Goal: Feedback & Contribution: Leave review/rating

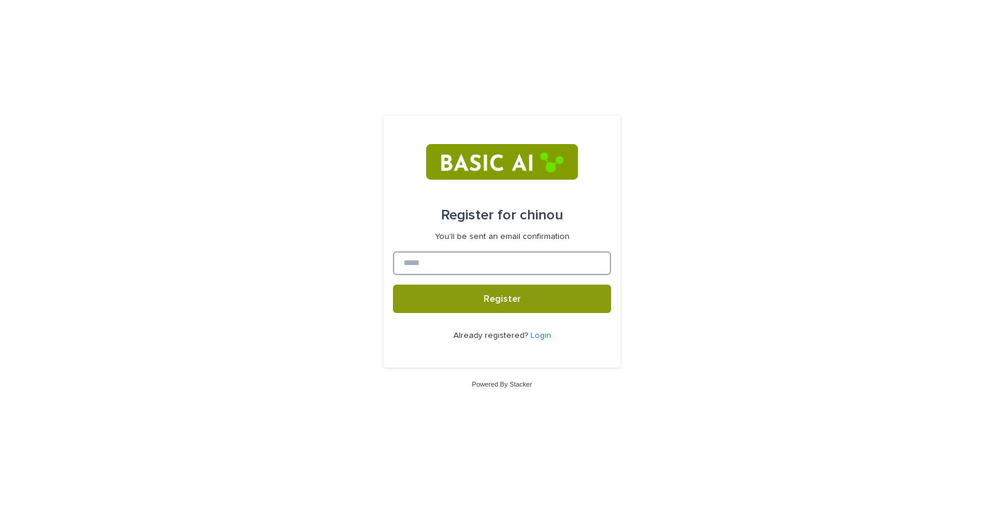
click at [502, 265] on input at bounding box center [502, 263] width 218 height 24
type input "**********"
click at [393, 284] on button "Register" at bounding box center [502, 298] width 218 height 28
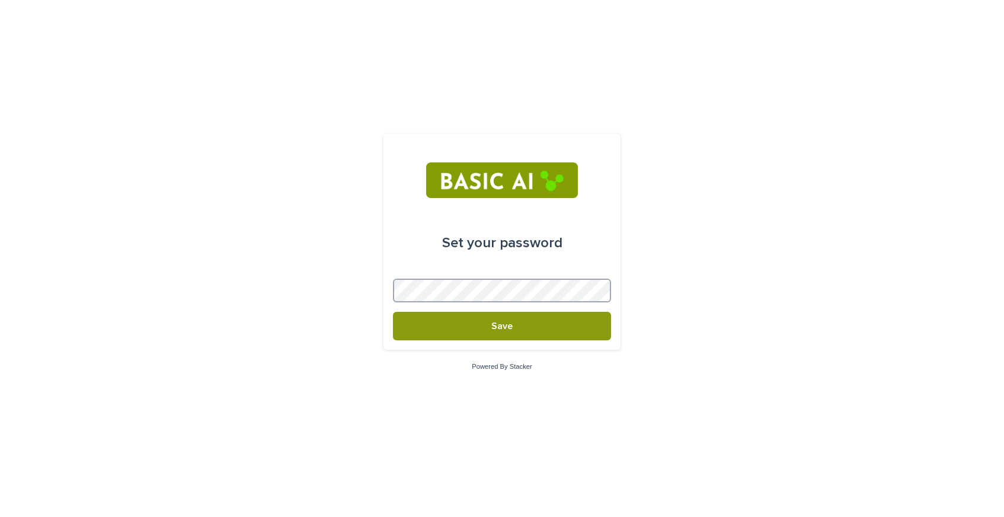
click at [393, 312] on button "Save" at bounding box center [502, 326] width 218 height 28
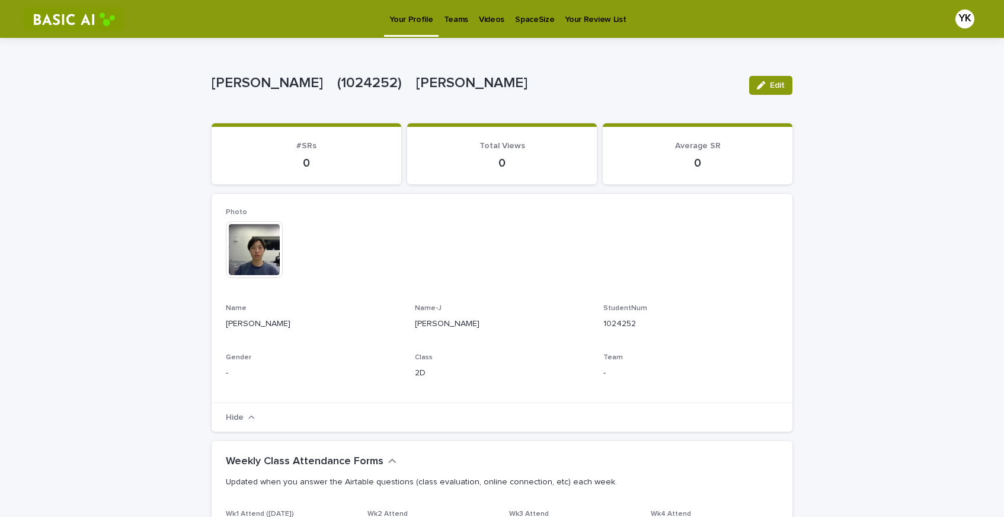
click at [453, 18] on p "Teams" at bounding box center [456, 12] width 24 height 25
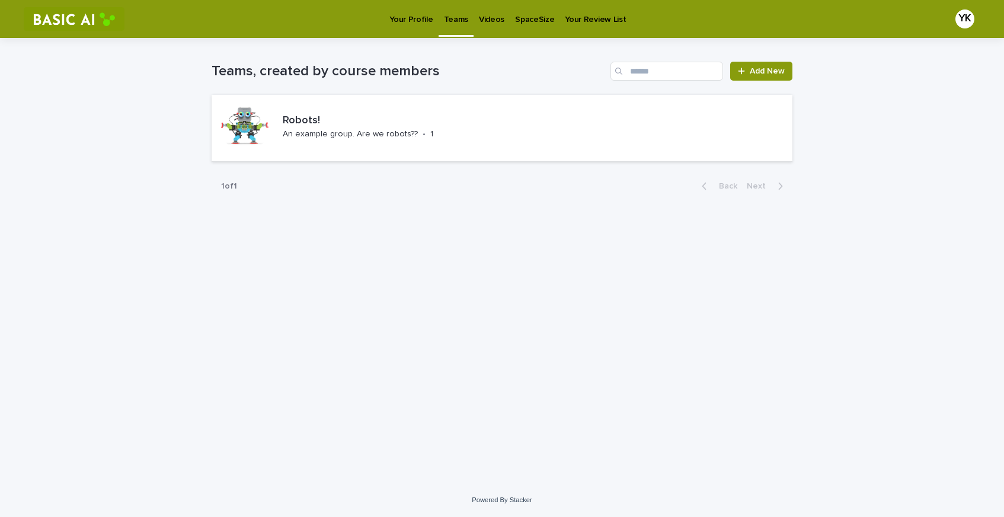
click at [489, 23] on p "Videos" at bounding box center [491, 12] width 25 height 25
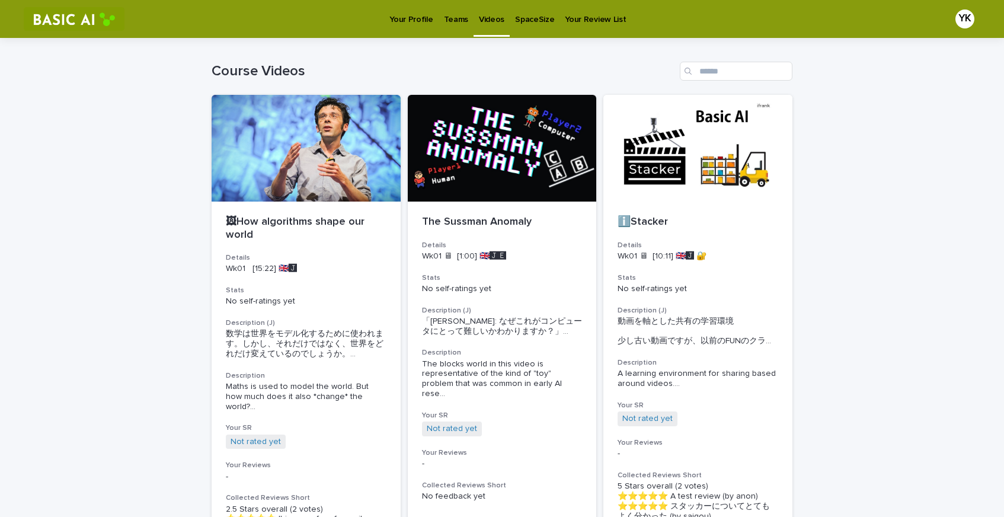
click at [531, 25] on link "SpaceSize" at bounding box center [535, 18] width 50 height 37
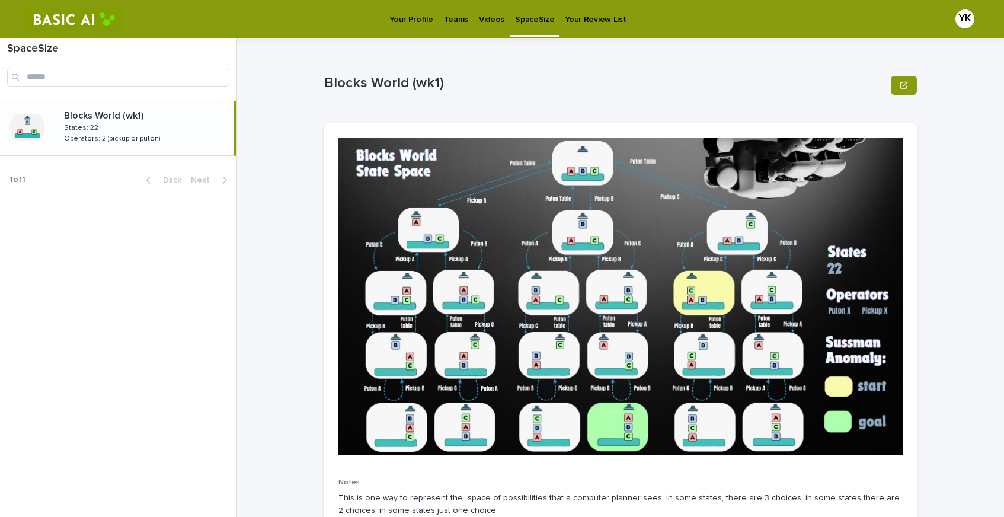
click at [580, 23] on p "Your Review List" at bounding box center [595, 12] width 61 height 25
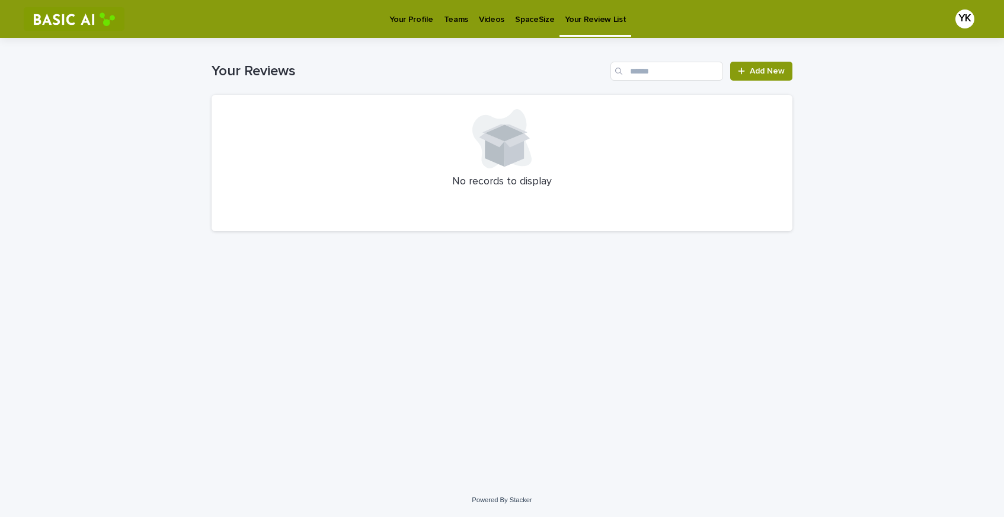
click at [408, 21] on p "Your Profile" at bounding box center [410, 12] width 43 height 25
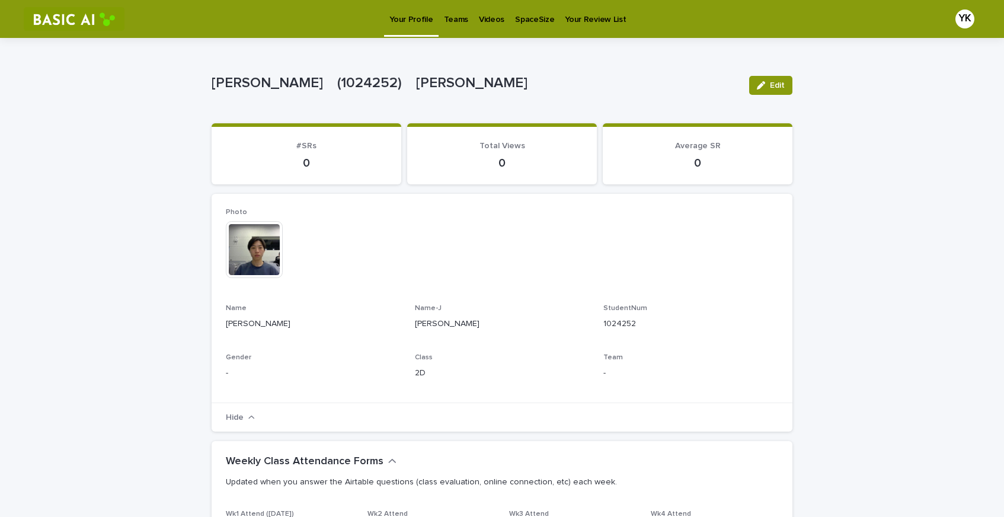
click at [254, 256] on img at bounding box center [254, 249] width 57 height 57
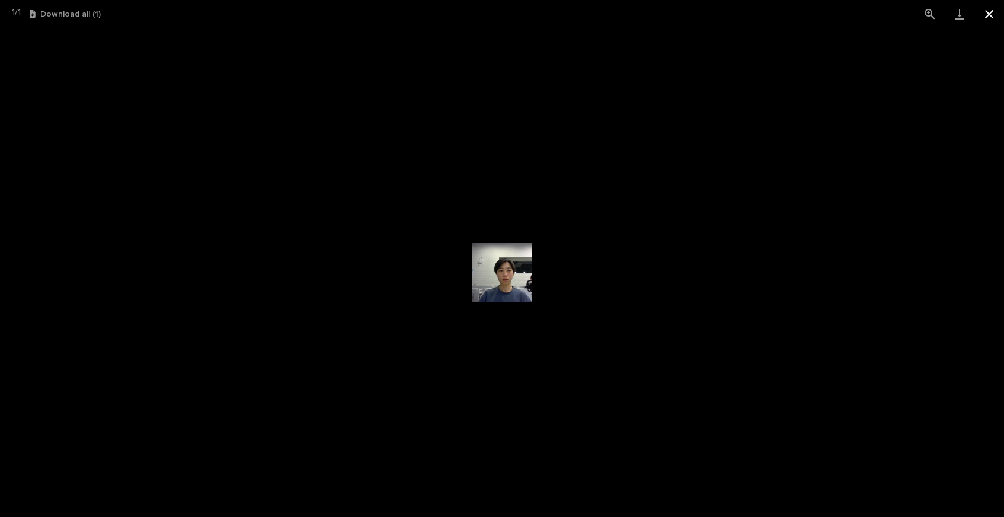
click at [988, 19] on button "Close gallery" at bounding box center [989, 14] width 30 height 28
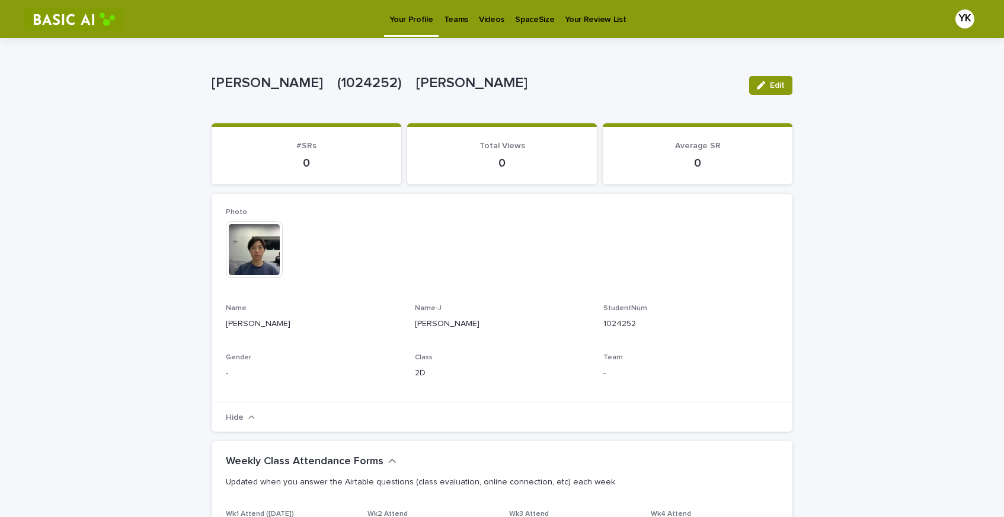
click at [496, 16] on p "Videos" at bounding box center [491, 12] width 25 height 25
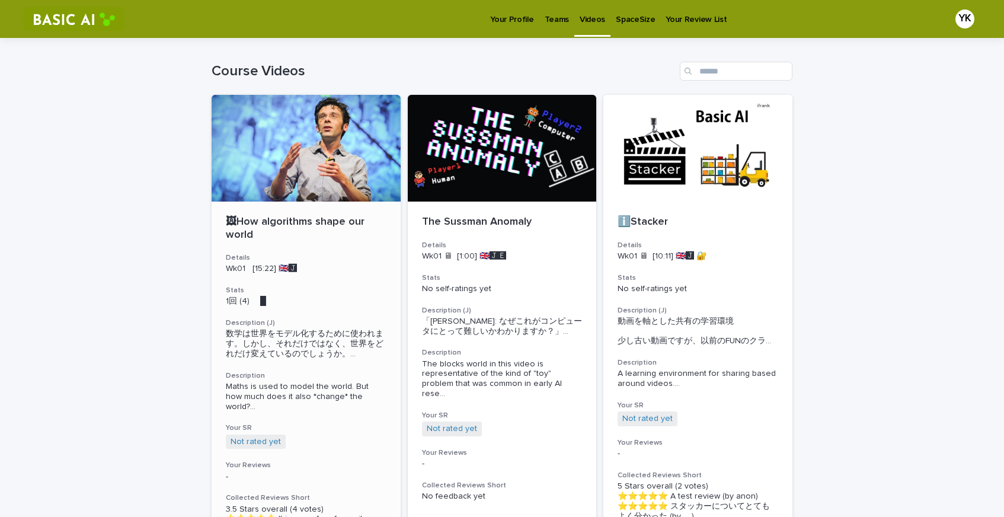
click at [280, 225] on p "🖼How algorithms shape our world" at bounding box center [306, 228] width 161 height 25
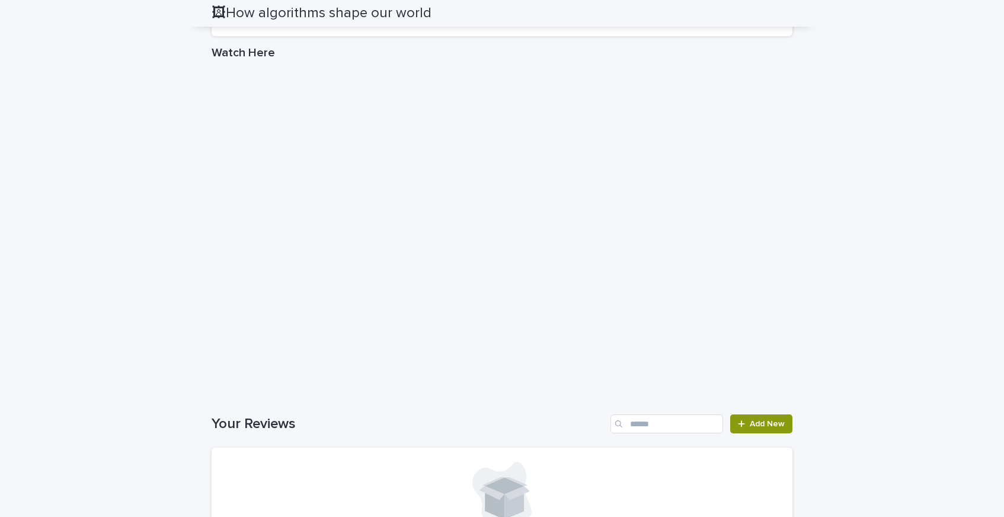
scroll to position [828, 0]
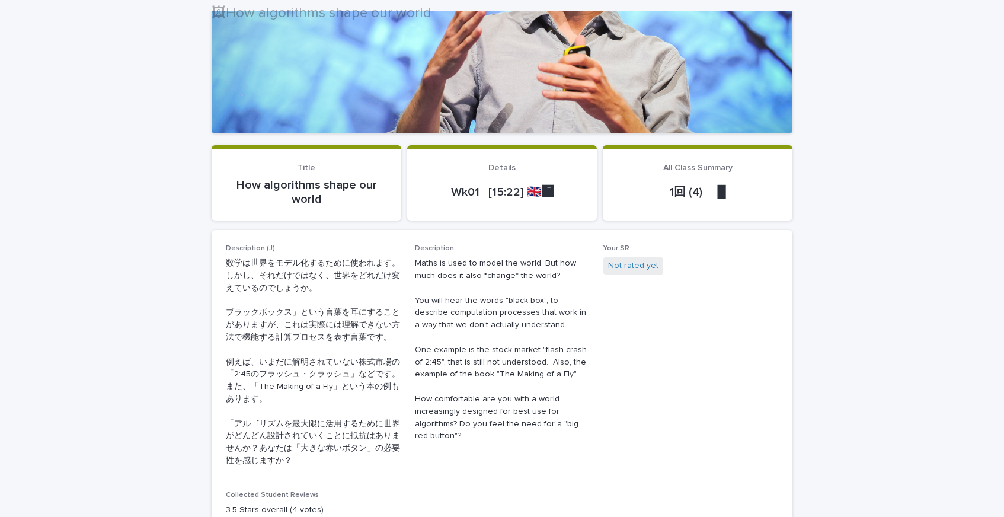
scroll to position [388, 0]
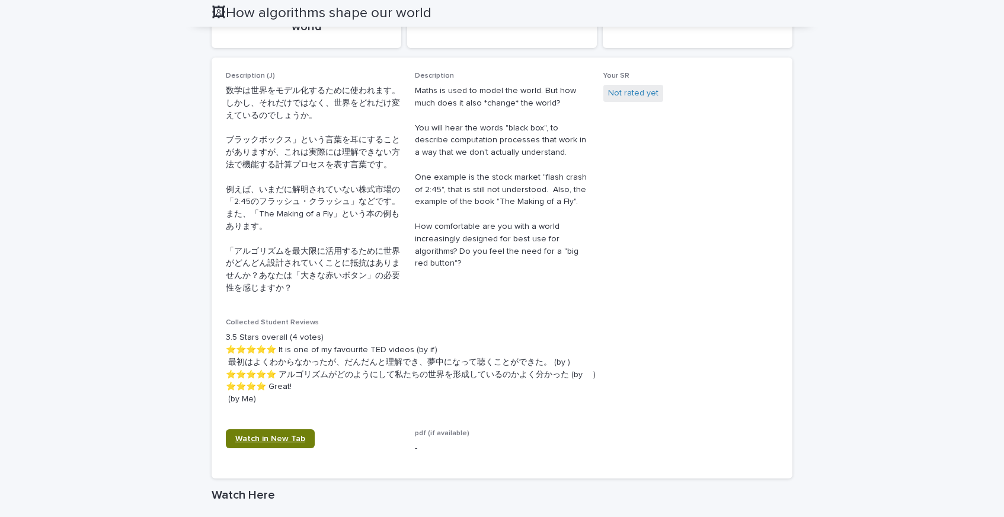
click at [262, 438] on span "Watch in New Tab" at bounding box center [270, 438] width 70 height 8
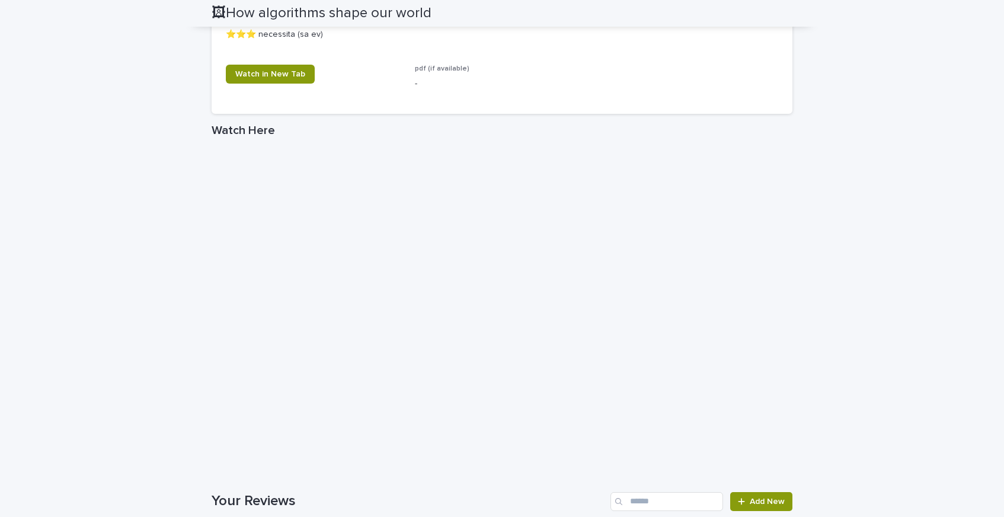
scroll to position [2120, 0]
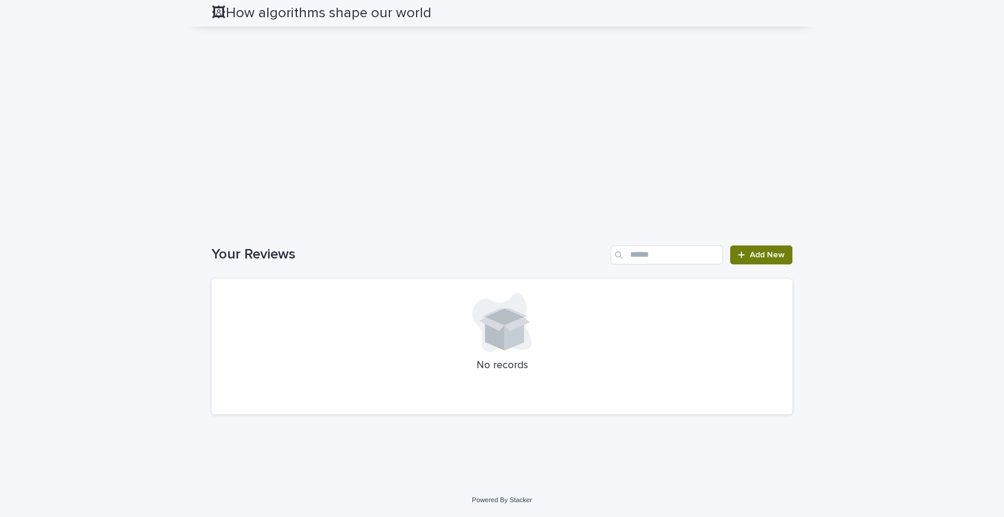
click at [742, 258] on icon at bounding box center [741, 255] width 7 height 8
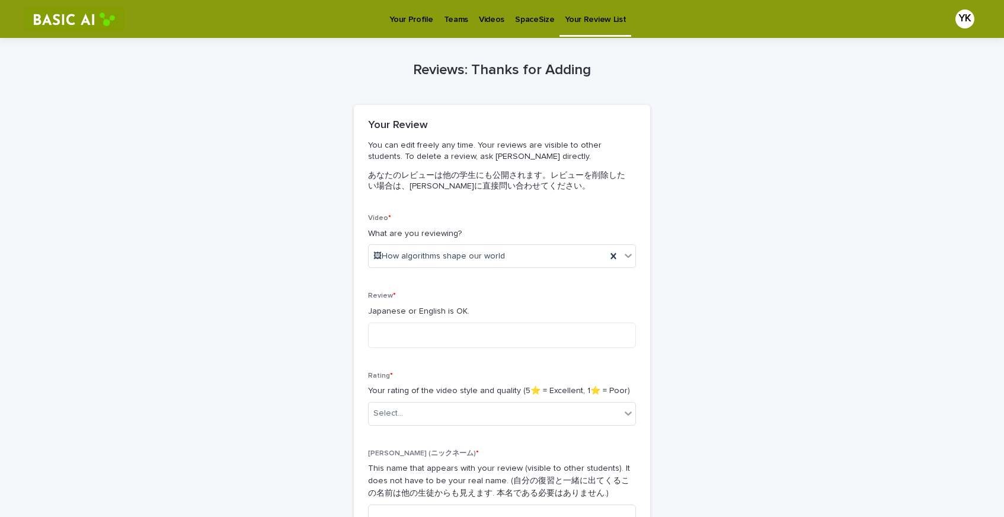
scroll to position [148, 0]
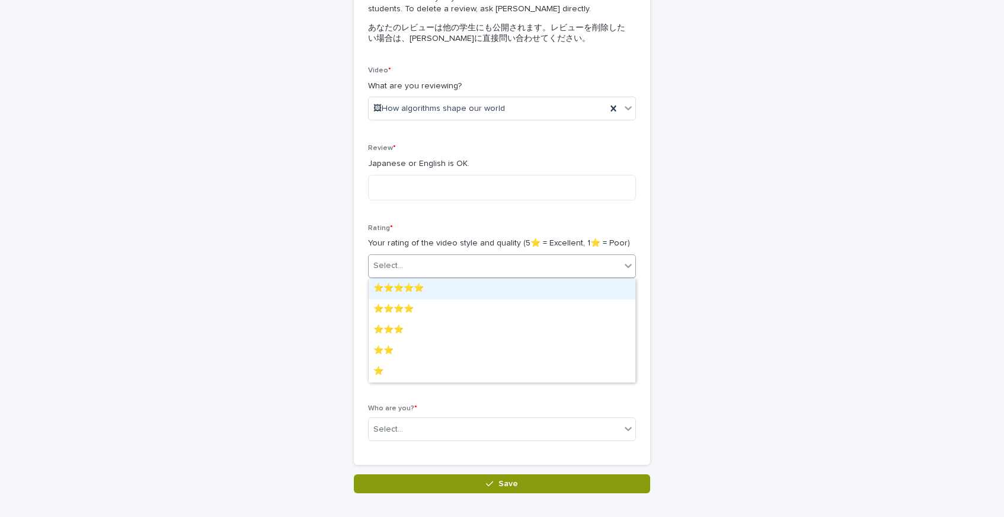
click at [462, 263] on div "Select..." at bounding box center [495, 266] width 252 height 20
click at [462, 285] on div "⭐️⭐️⭐️⭐️⭐️" at bounding box center [502, 288] width 267 height 21
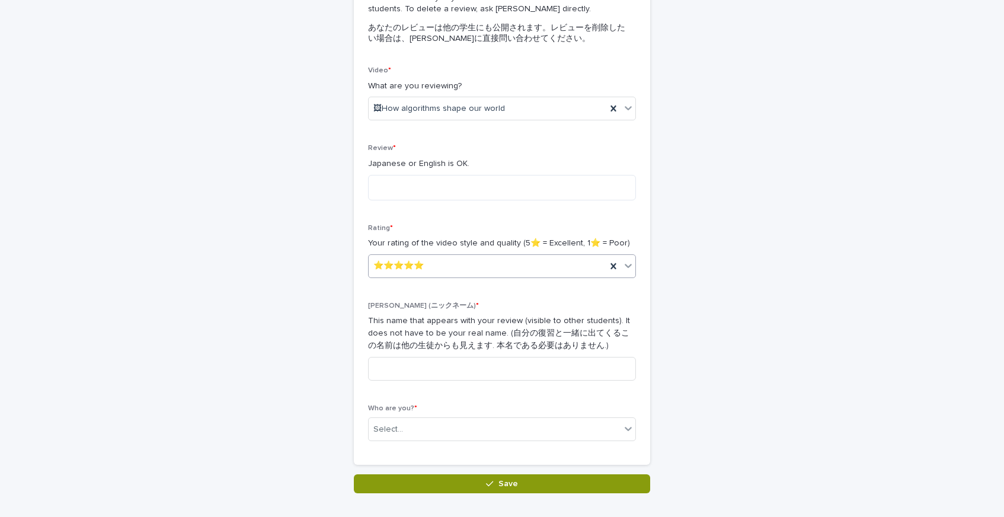
click at [462, 267] on div "⭐️⭐️⭐️⭐️⭐️" at bounding box center [488, 266] width 238 height 20
click at [446, 372] on input at bounding box center [502, 369] width 268 height 24
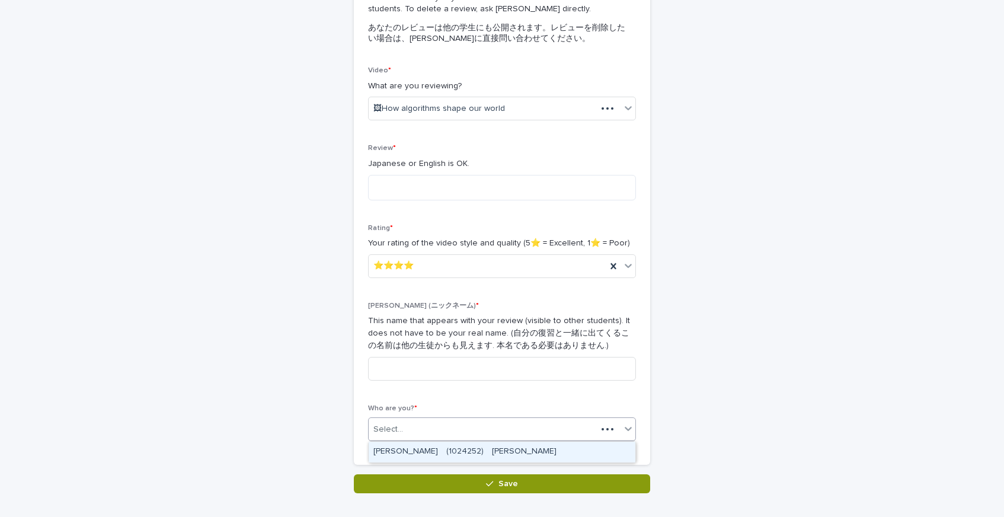
click at [447, 437] on div "Select..." at bounding box center [483, 430] width 228 height 20
click at [446, 448] on div "[PERSON_NAME]　(1024252)　[PERSON_NAME]" at bounding box center [502, 451] width 267 height 21
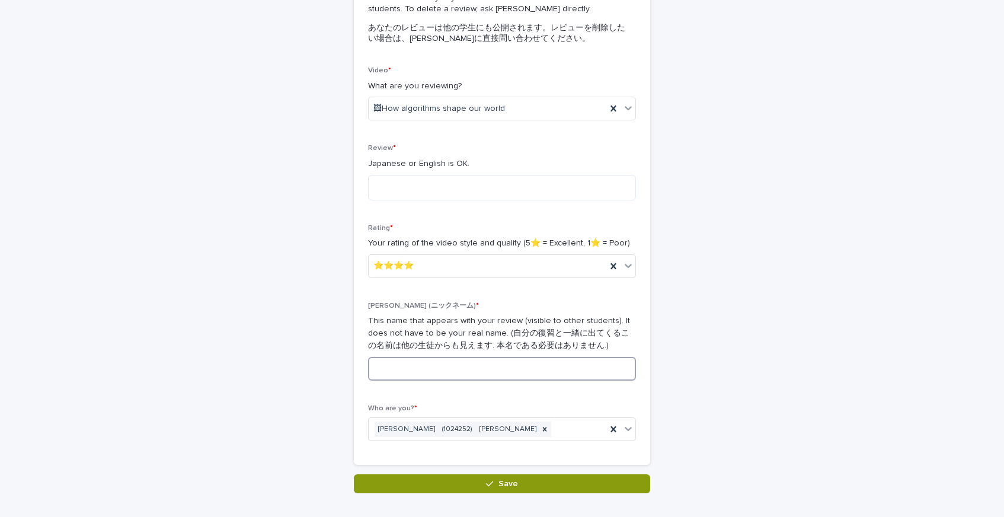
click at [446, 358] on input at bounding box center [502, 369] width 268 height 24
type input "*"
type input "****"
click at [475, 190] on textarea at bounding box center [502, 187] width 268 height 25
type textarea "*"
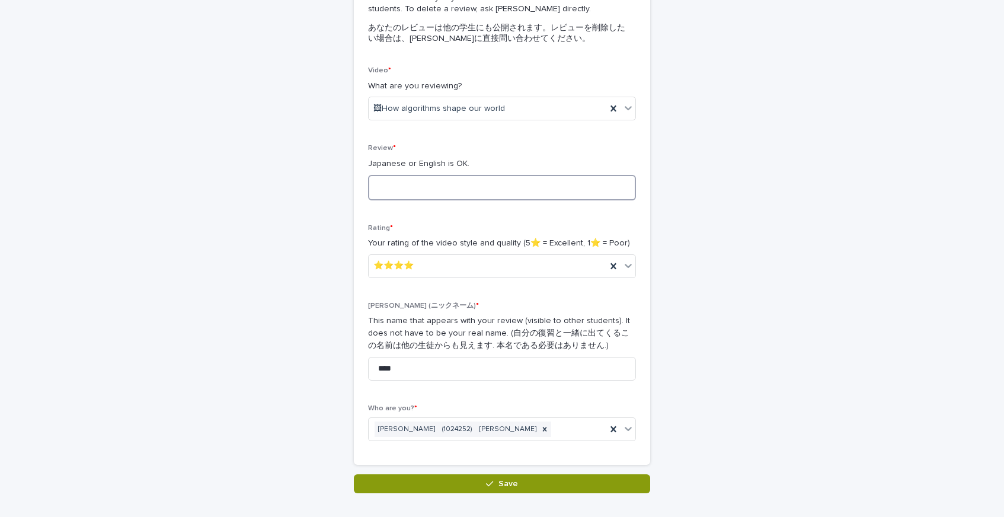
type textarea "*"
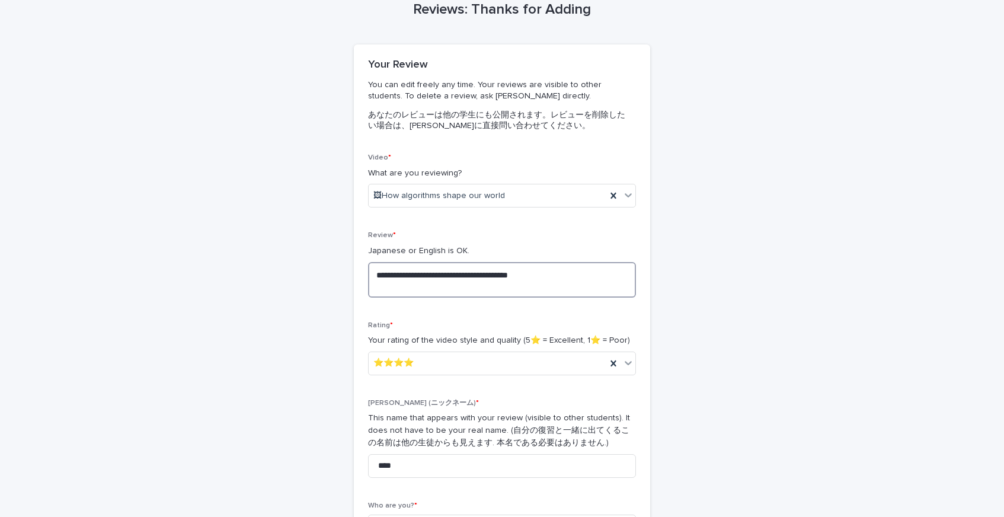
scroll to position [227, 0]
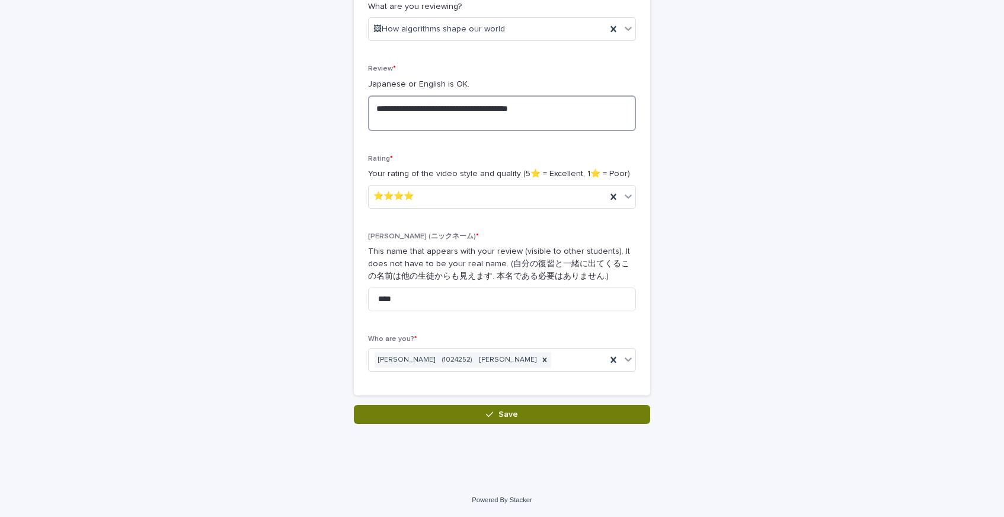
type textarea "**********"
click at [567, 408] on button "Save" at bounding box center [502, 414] width 296 height 19
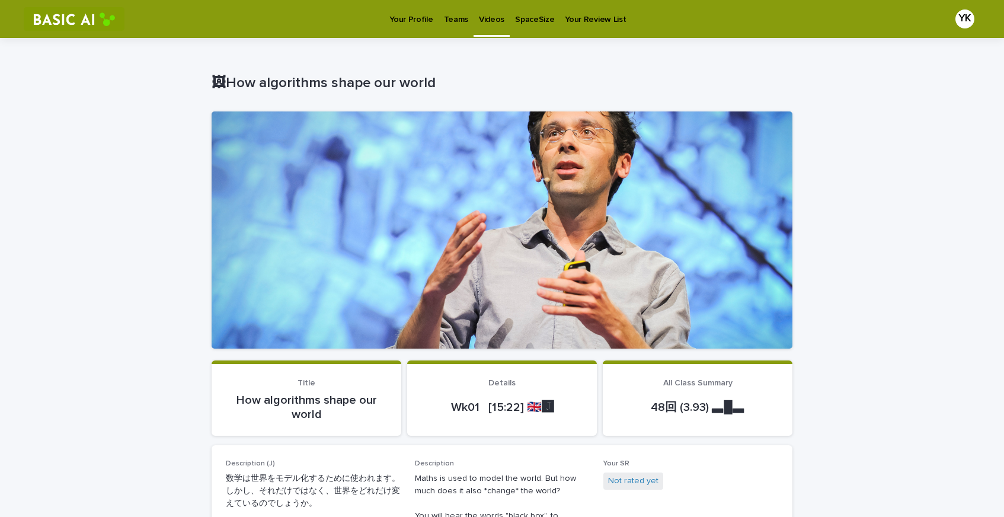
click at [486, 20] on p "Videos" at bounding box center [491, 12] width 25 height 25
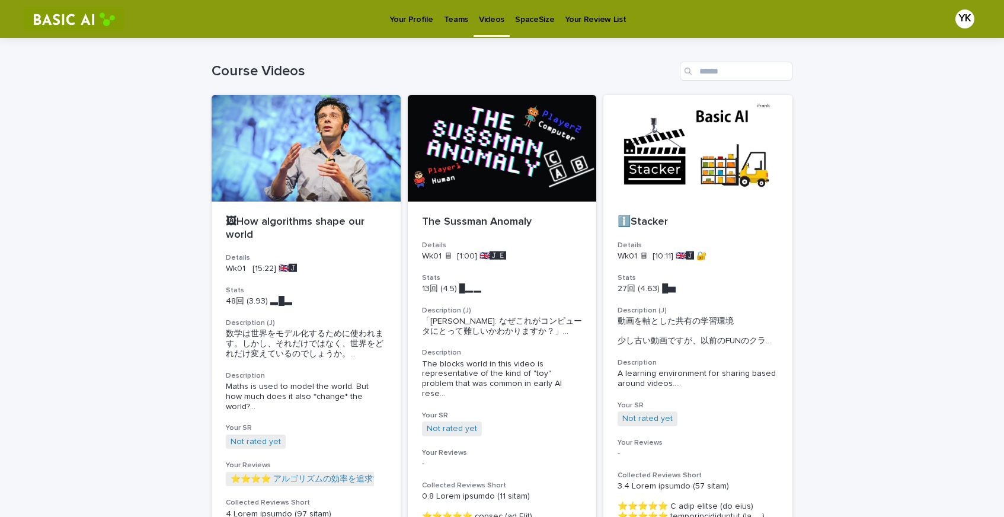
click at [486, 20] on p "Videos" at bounding box center [491, 12] width 25 height 25
click at [314, 252] on div "🖼How algorithms shape our world Details Wk01 [15:22] 🇬🇧🅹️ Stats 48回 (3.93) ▃█▃　…" at bounding box center [306, 506] width 189 height 610
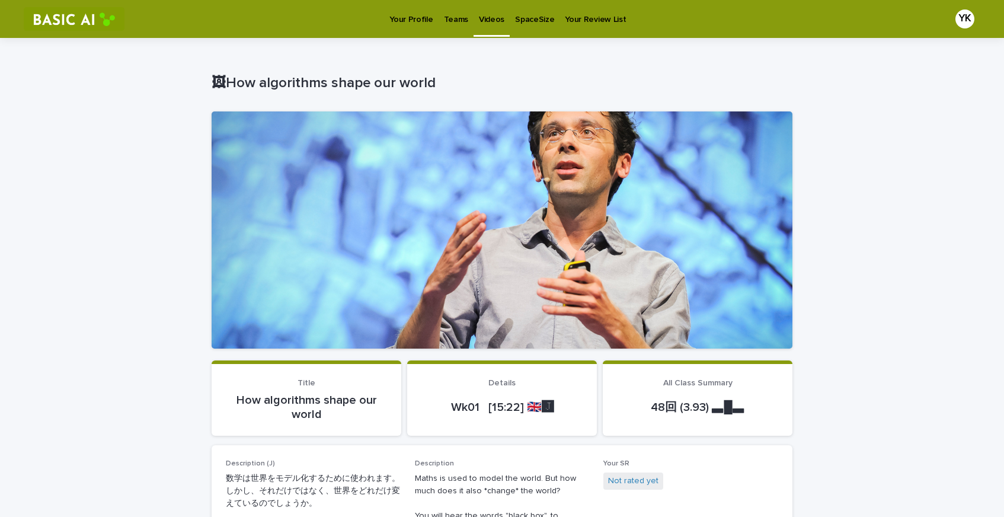
click at [716, 407] on p "48回 (3.93) ▃█▃" at bounding box center [697, 407] width 161 height 14
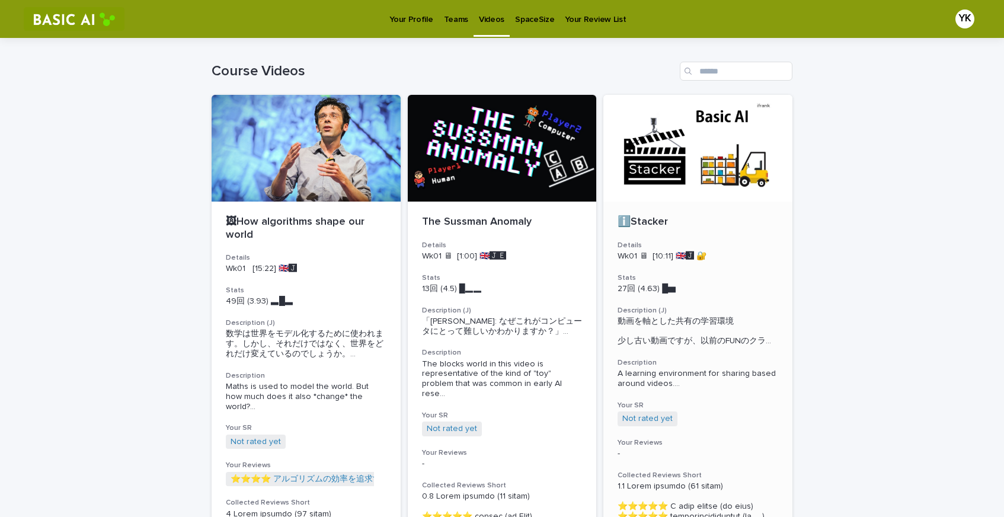
click at [665, 187] on div at bounding box center [697, 148] width 189 height 107
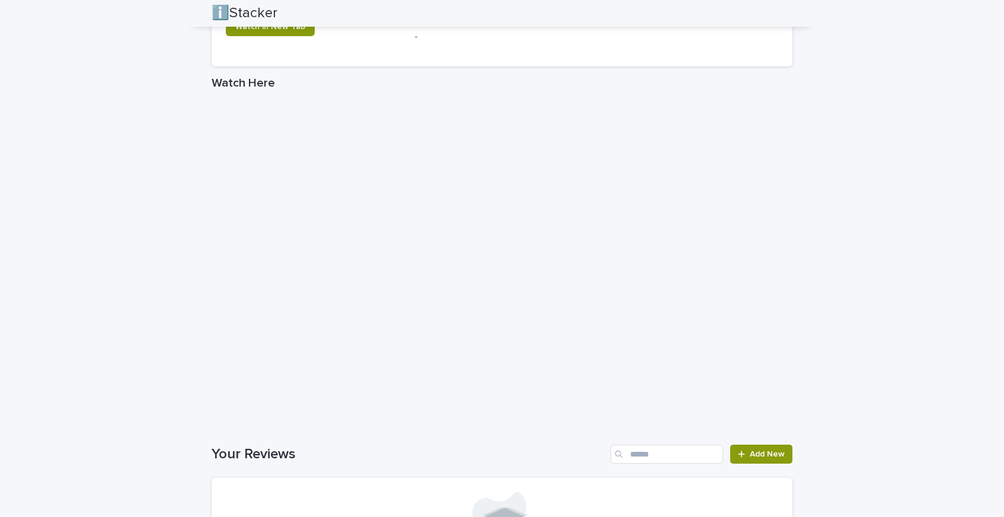
scroll to position [1667, 0]
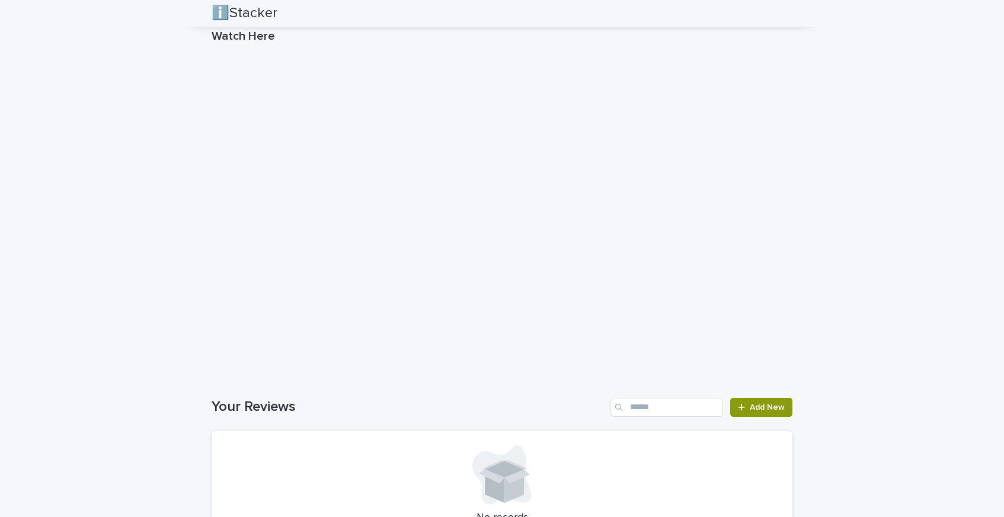
scroll to position [1731, 0]
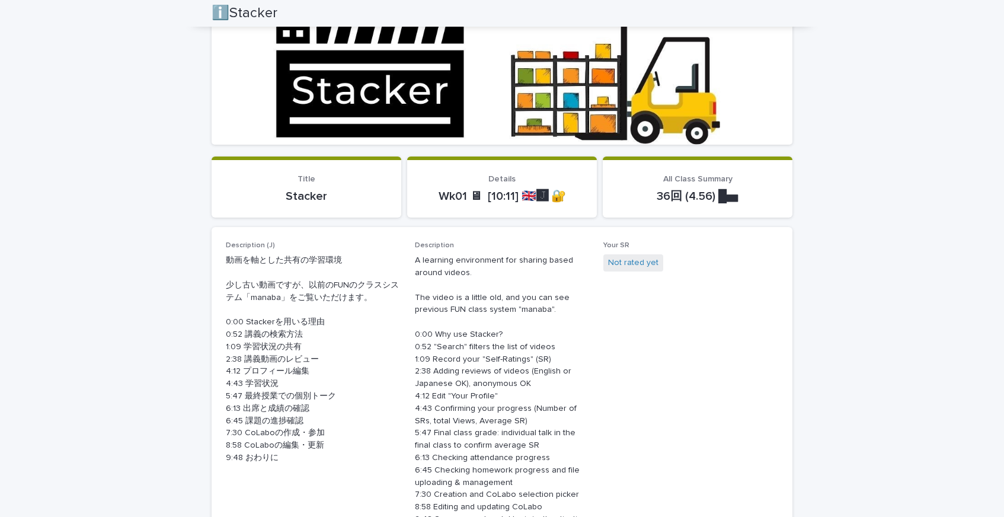
scroll to position [193, 0]
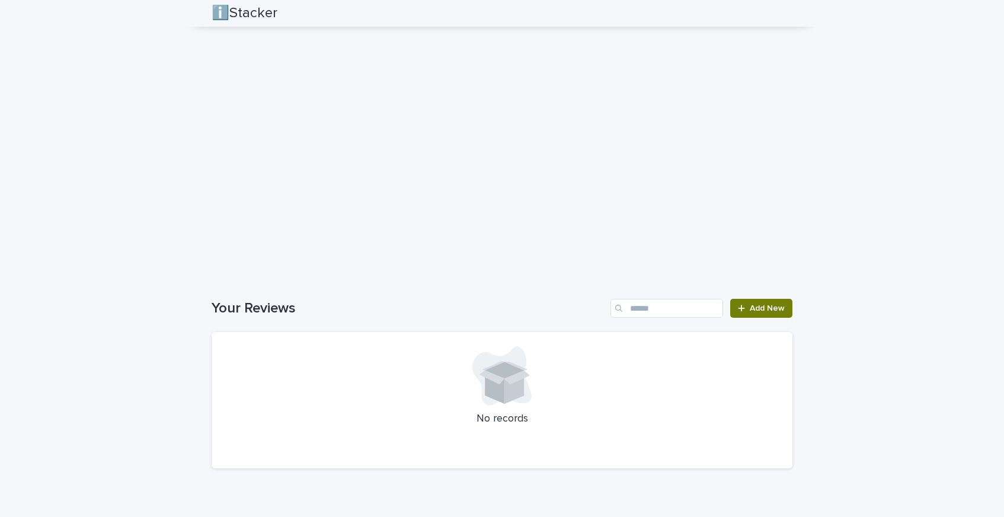
click at [756, 308] on span "Add New" at bounding box center [767, 308] width 35 height 8
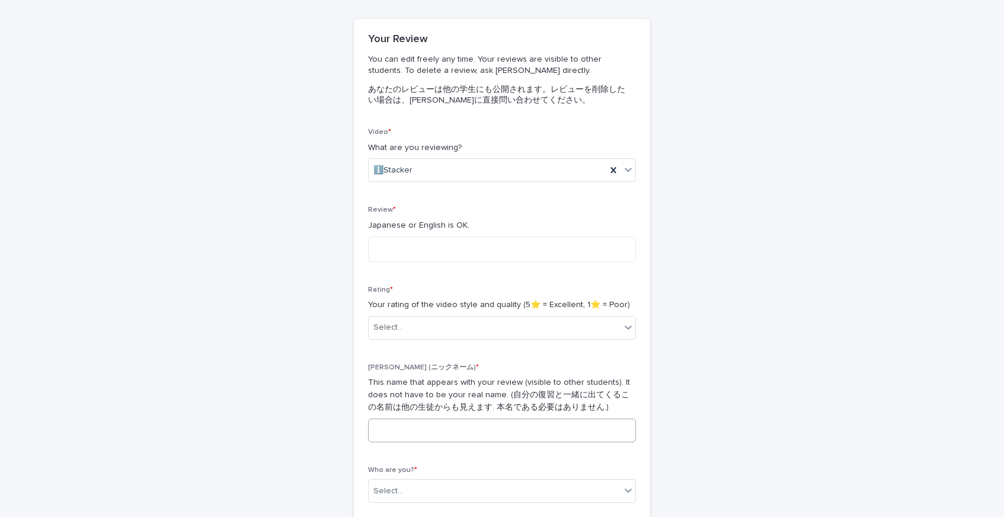
scroll to position [50, 0]
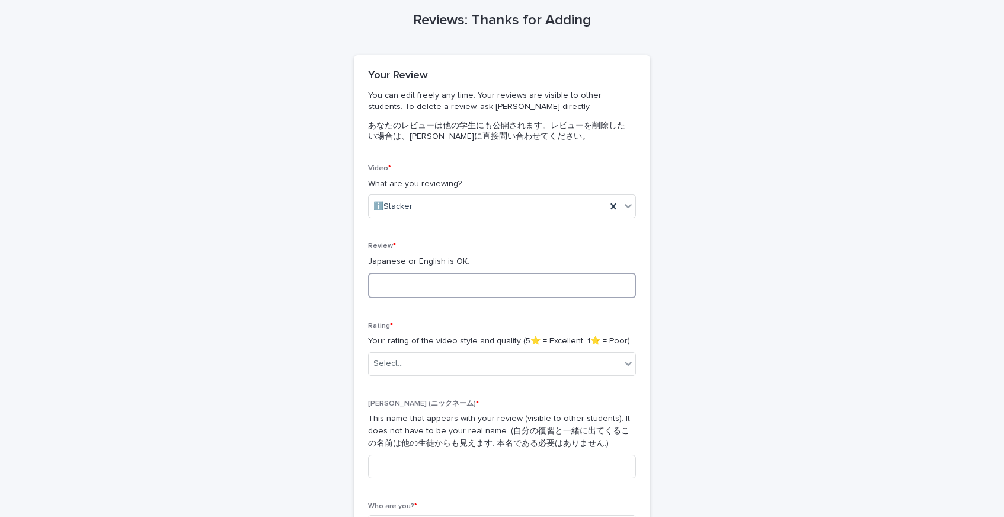
click at [468, 287] on textarea at bounding box center [502, 285] width 268 height 25
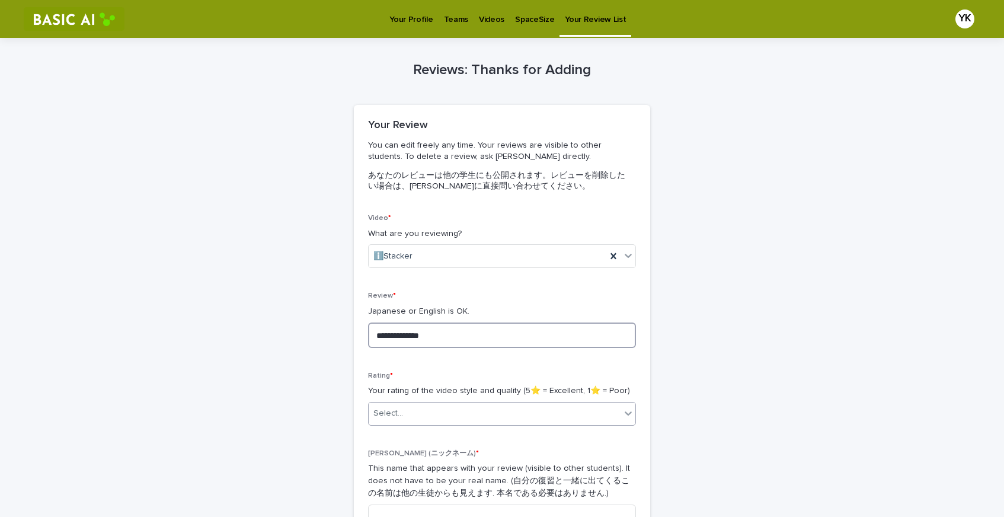
type textarea "**********"
click at [463, 417] on div "Select..." at bounding box center [495, 414] width 252 height 20
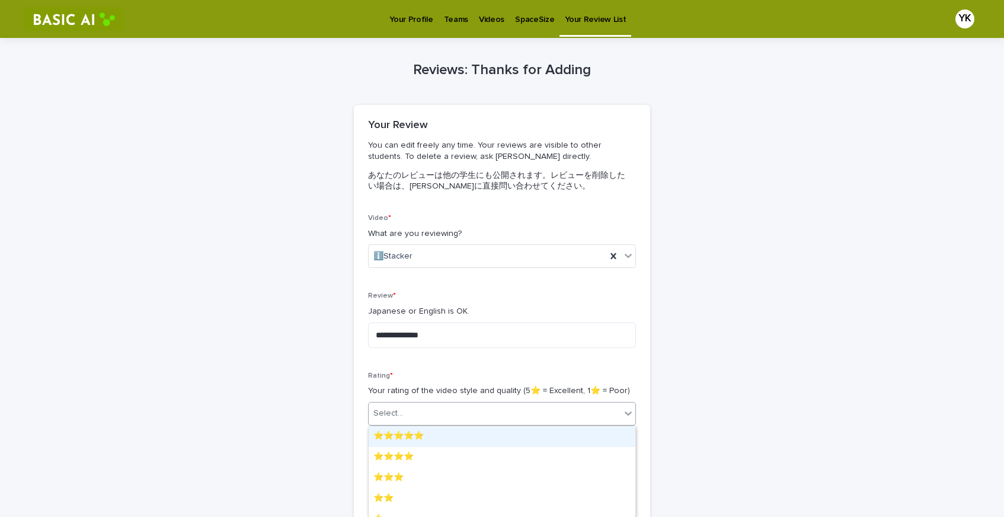
click at [460, 436] on div "⭐️⭐️⭐️⭐️⭐️" at bounding box center [502, 436] width 267 height 21
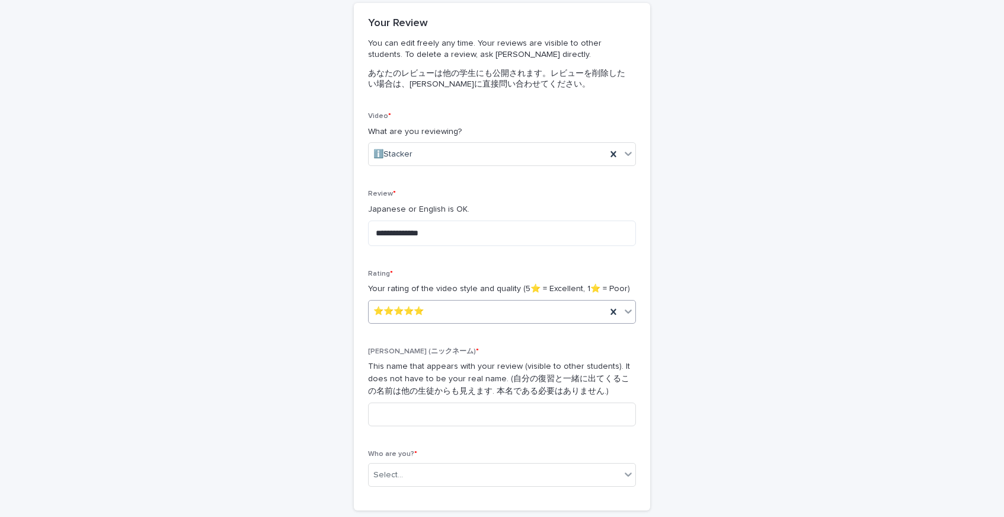
scroll to position [112, 0]
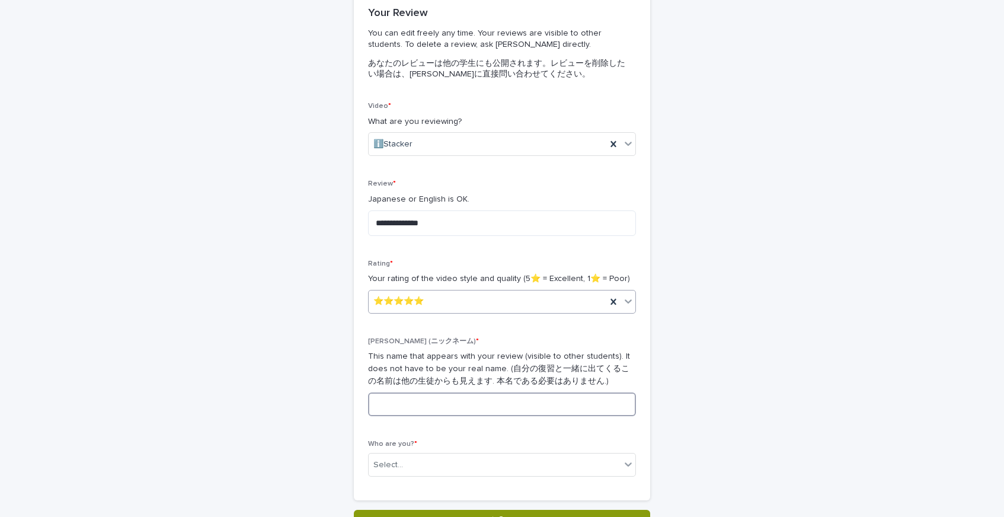
click at [400, 415] on input at bounding box center [502, 404] width 268 height 24
type input "*"
type input "****"
click at [354, 425] on div "**********" at bounding box center [502, 301] width 296 height 398
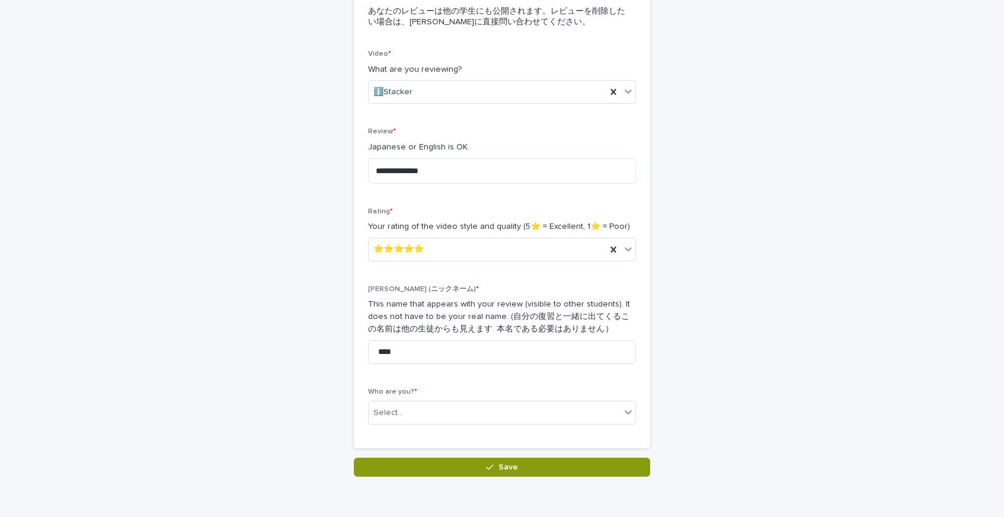
scroll to position [165, 0]
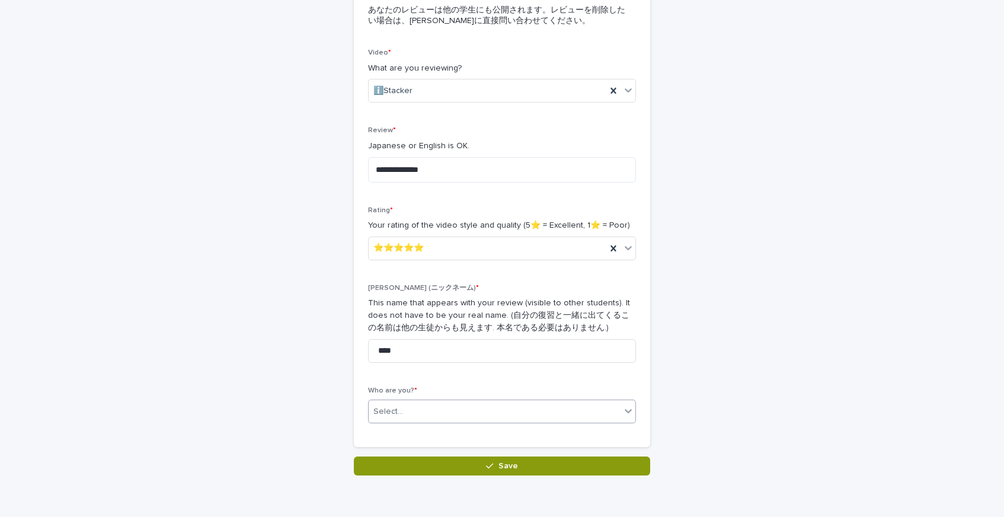
click at [384, 411] on div "Select..." at bounding box center [388, 411] width 30 height 12
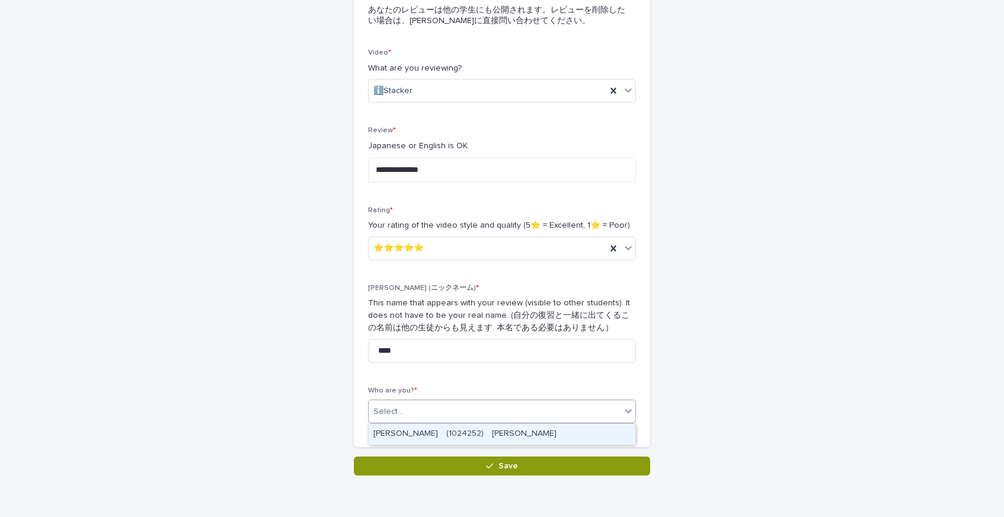
click at [386, 428] on div "[PERSON_NAME]　(1024252)　[PERSON_NAME]" at bounding box center [502, 434] width 267 height 21
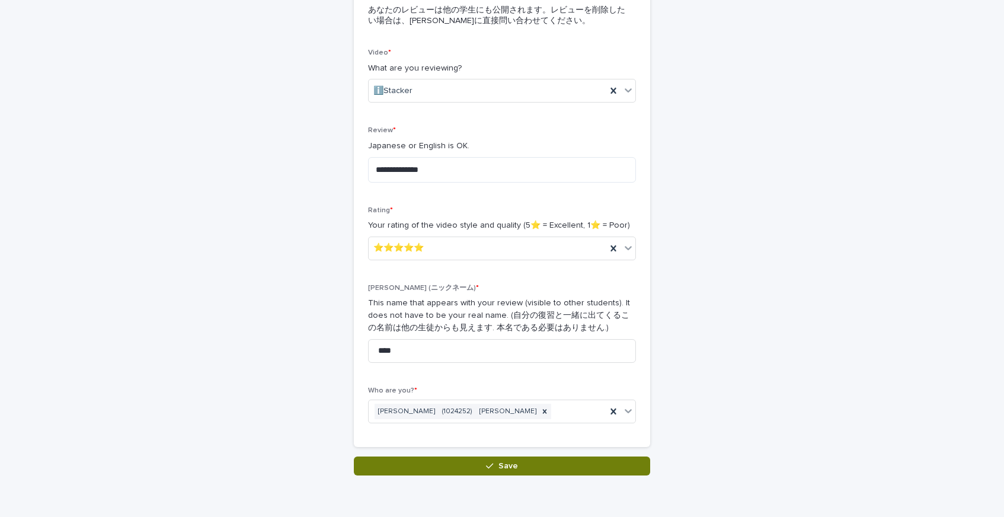
click at [425, 469] on button "Save" at bounding box center [502, 465] width 296 height 19
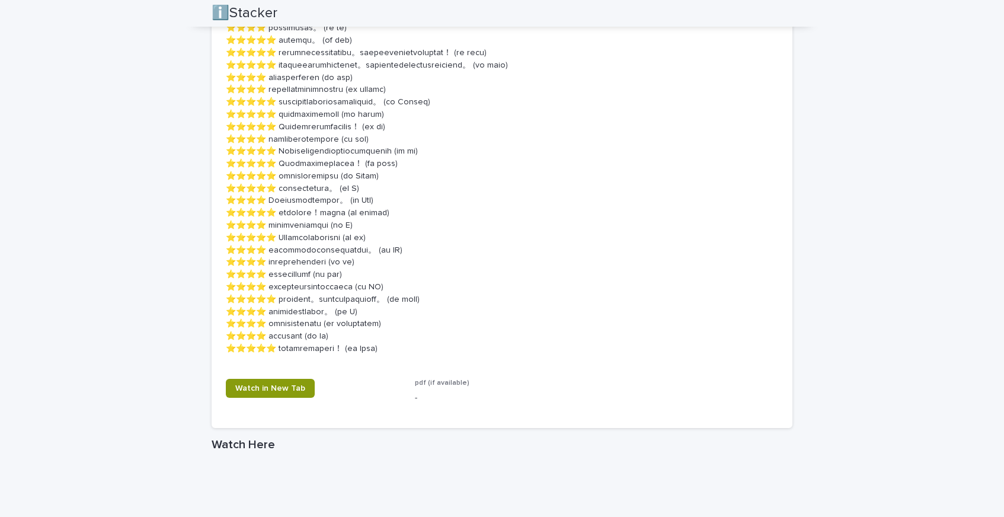
scroll to position [1459, 0]
click at [423, 383] on span "pdf (if available)" at bounding box center [442, 382] width 55 height 7
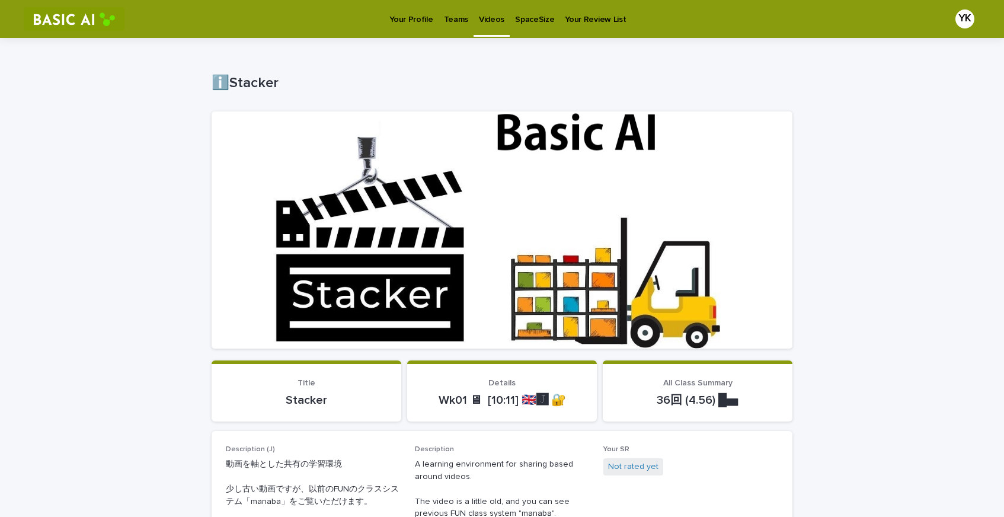
scroll to position [63, 0]
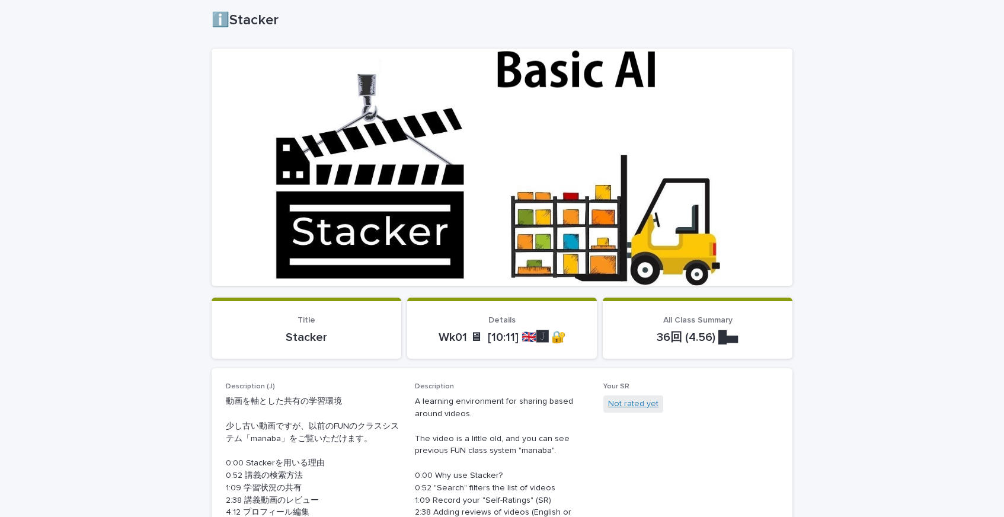
click at [612, 399] on link "Not rated yet" at bounding box center [633, 404] width 50 height 12
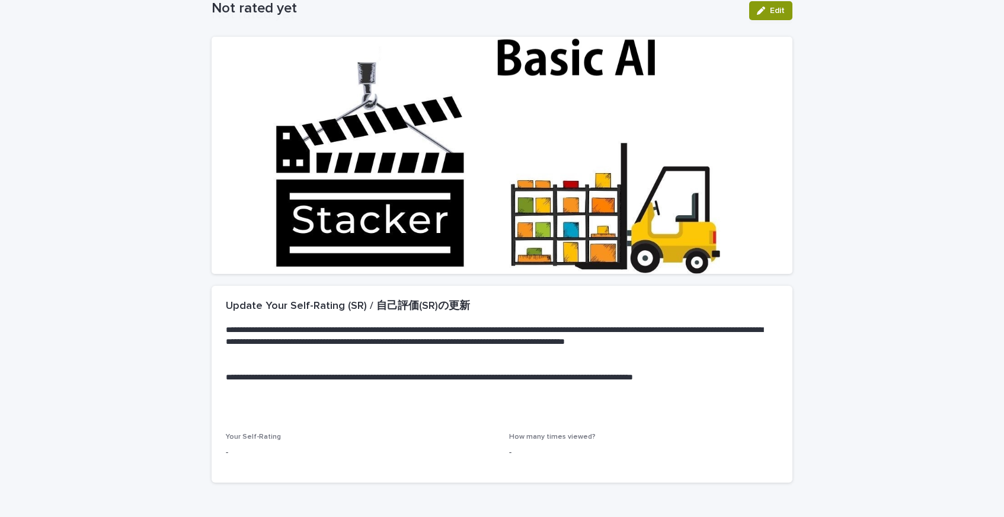
scroll to position [142, 0]
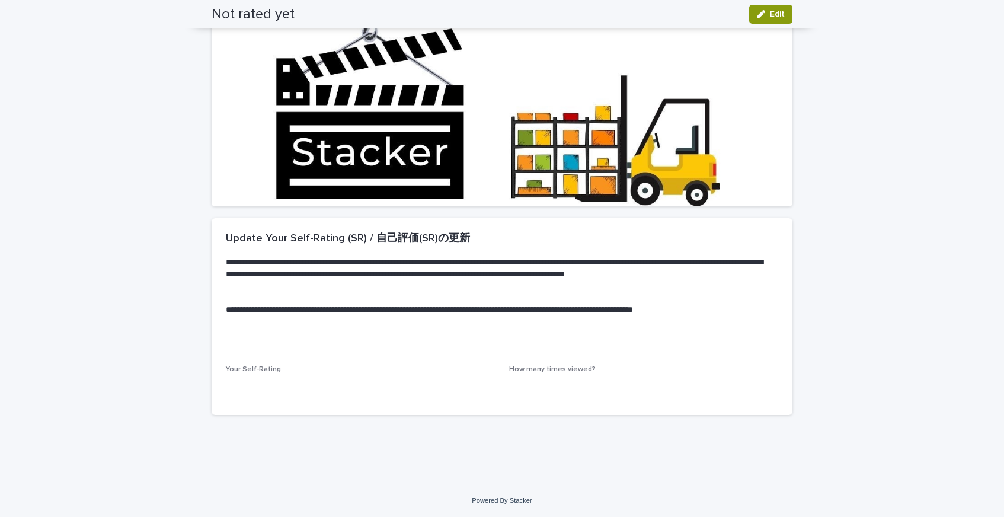
click at [509, 383] on p "-" at bounding box center [643, 385] width 269 height 12
click at [538, 383] on p "-" at bounding box center [643, 385] width 269 height 12
click at [546, 368] on span "How many times viewed?" at bounding box center [552, 369] width 87 height 7
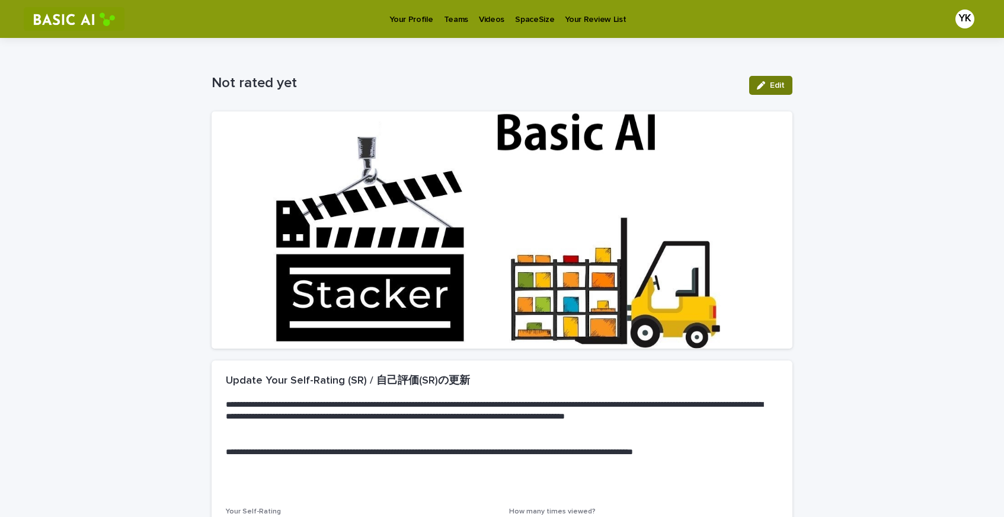
click at [785, 89] on button "Edit" at bounding box center [770, 85] width 43 height 19
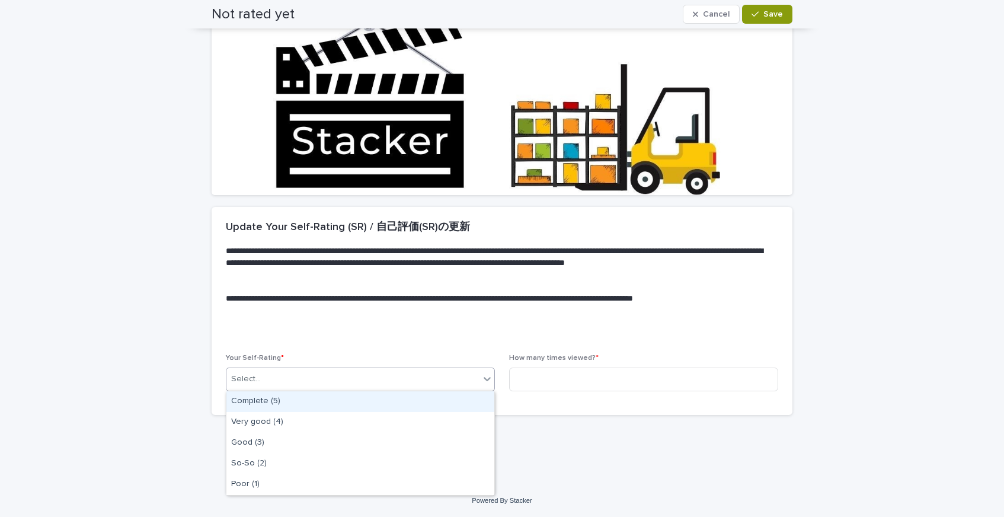
click at [394, 372] on div "Select..." at bounding box center [352, 379] width 253 height 20
click at [380, 400] on div "Complete (5)" at bounding box center [360, 401] width 268 height 21
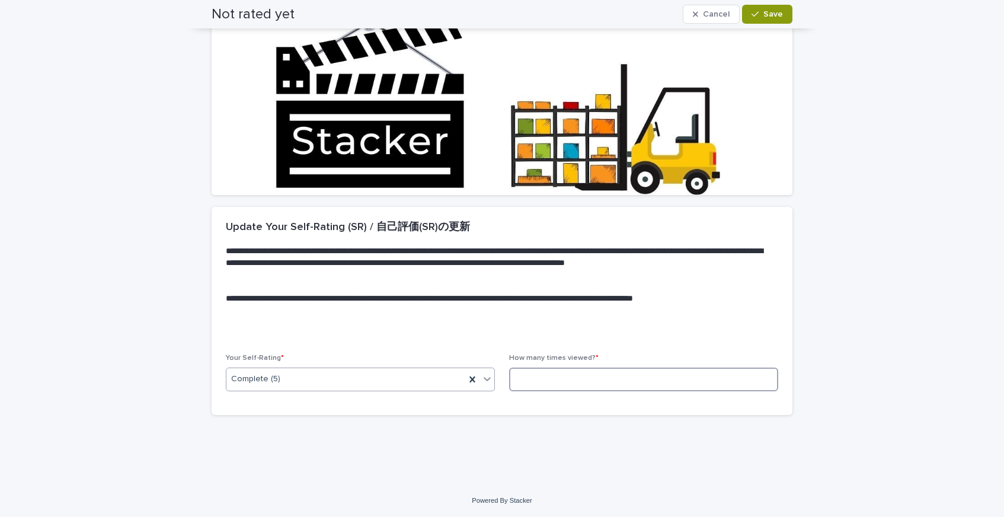
click at [518, 373] on input at bounding box center [643, 379] width 269 height 24
type input "*"
click at [773, 14] on span "Save" at bounding box center [773, 14] width 20 height 8
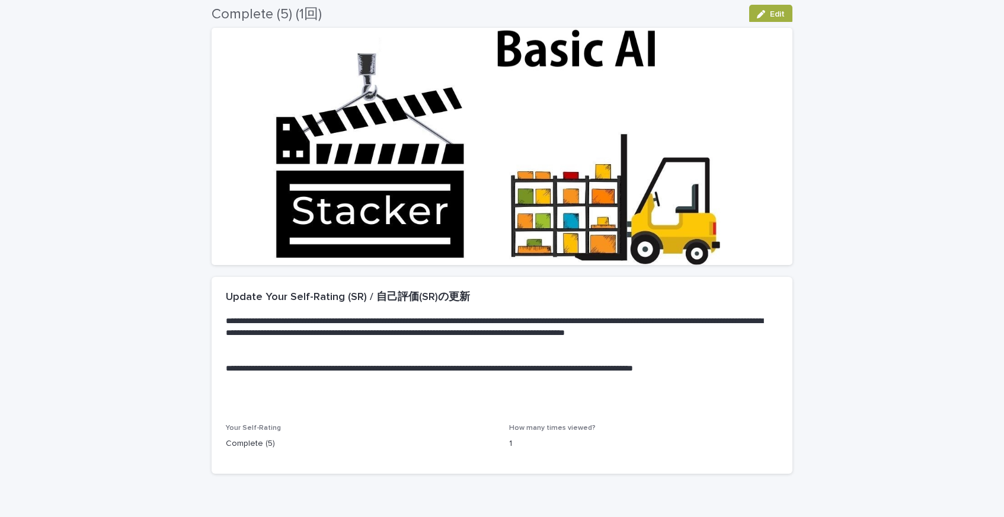
scroll to position [0, 0]
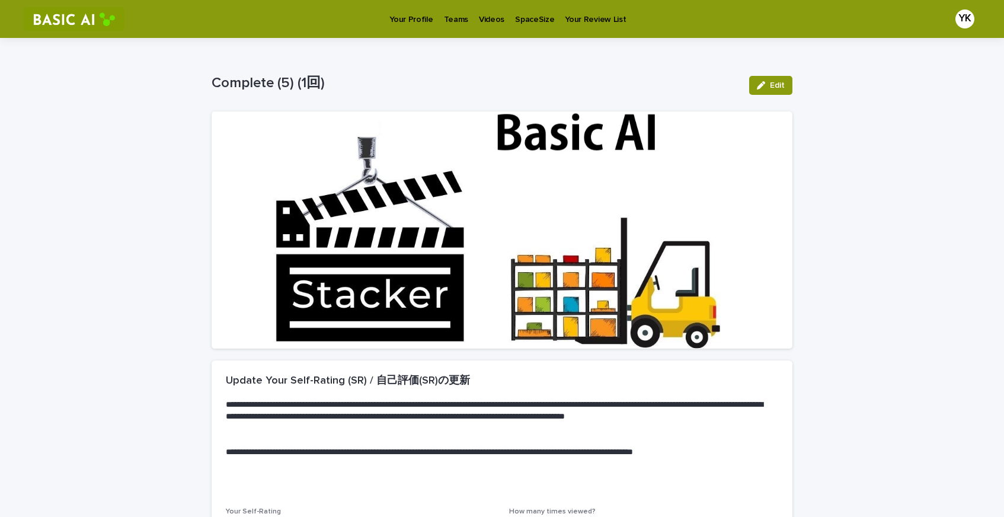
click at [480, 23] on p "Videos" at bounding box center [491, 12] width 25 height 25
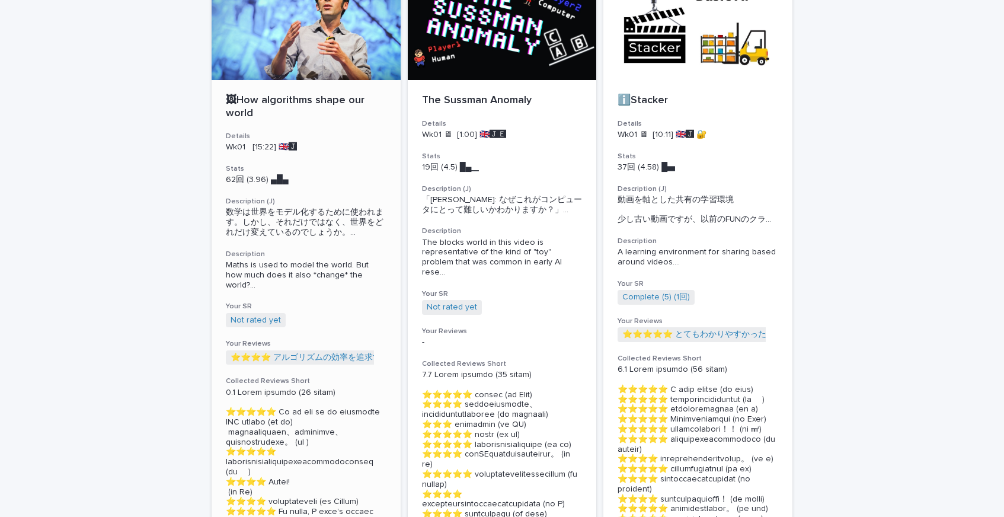
scroll to position [100, 0]
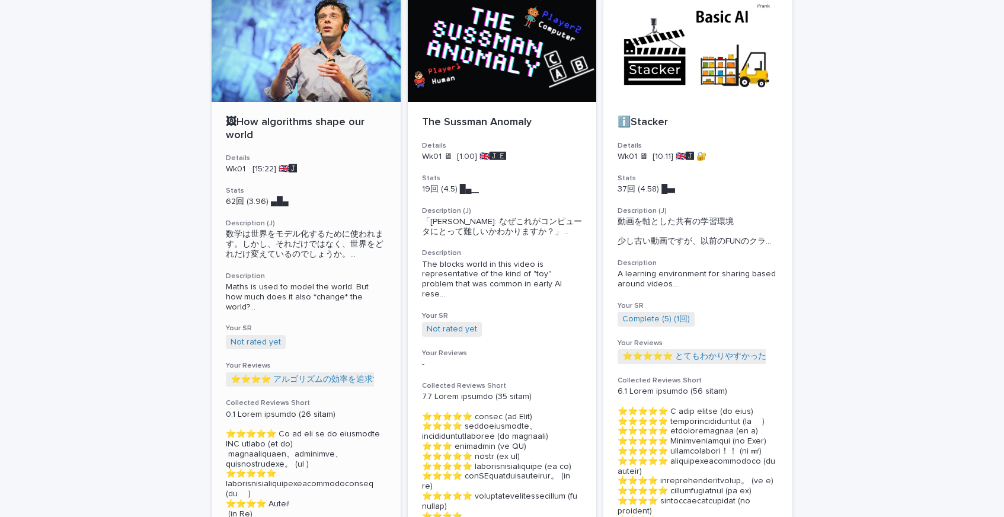
click at [323, 236] on span "数学は世界をモデル化するために使われます。しかし、それだけではなく、世界をどれだけ変えているのでしょうか。 ..." at bounding box center [306, 244] width 161 height 30
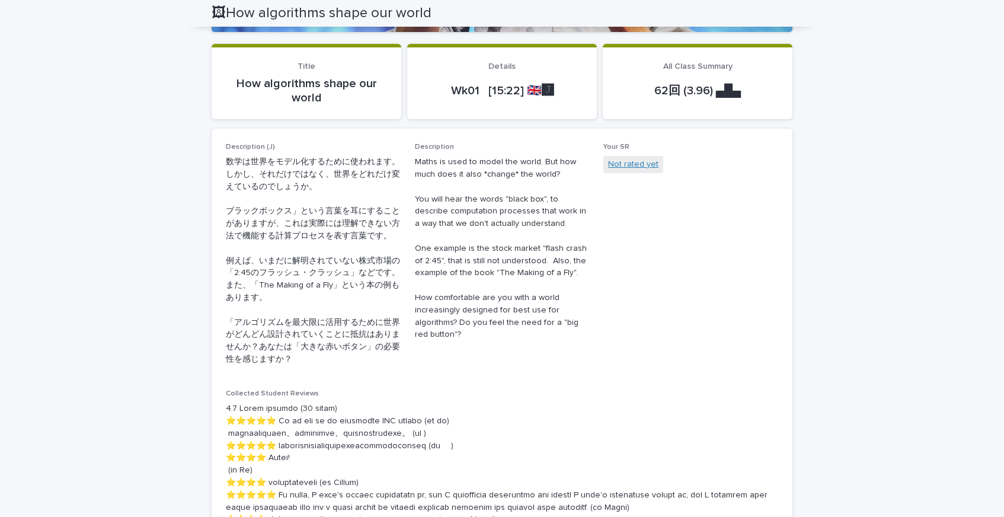
scroll to position [312, 0]
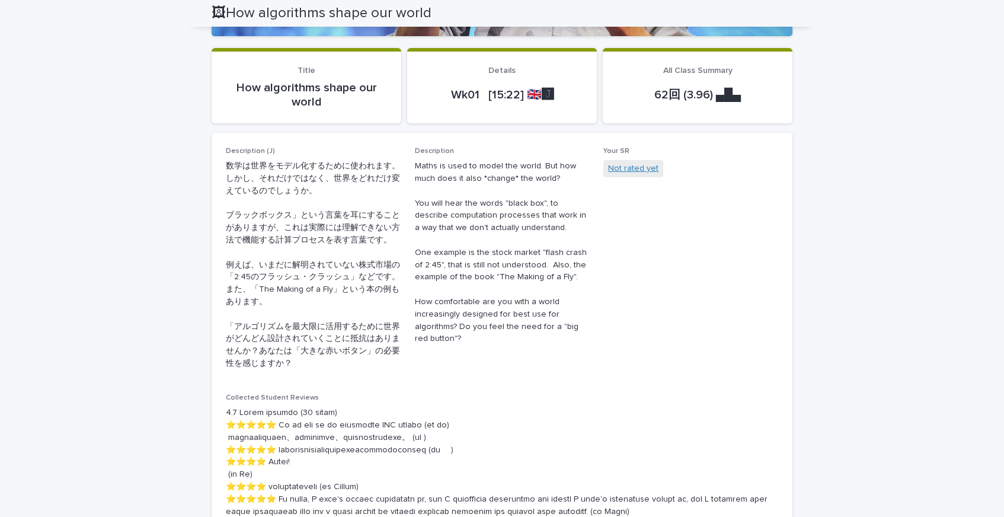
click at [624, 171] on link "Not rated yet" at bounding box center [633, 168] width 50 height 12
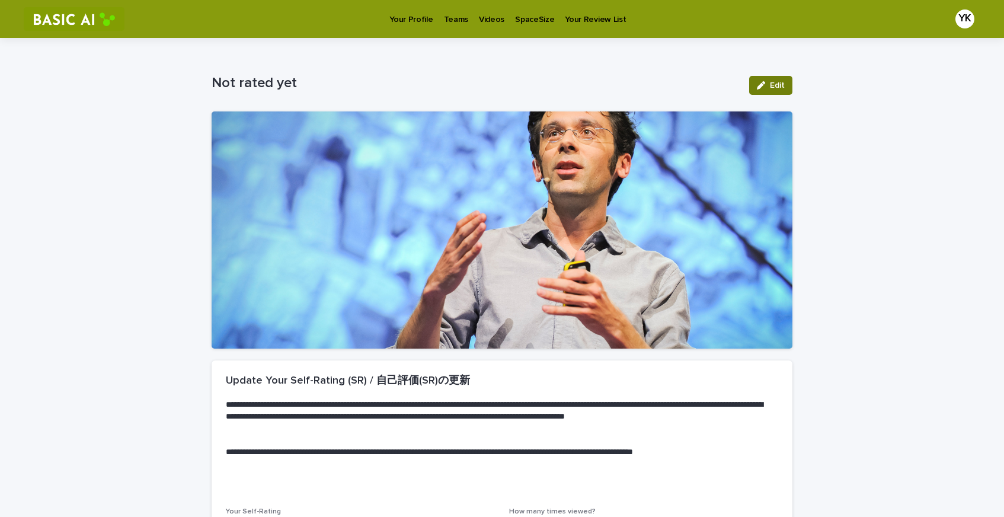
click at [777, 85] on span "Edit" at bounding box center [777, 85] width 15 height 8
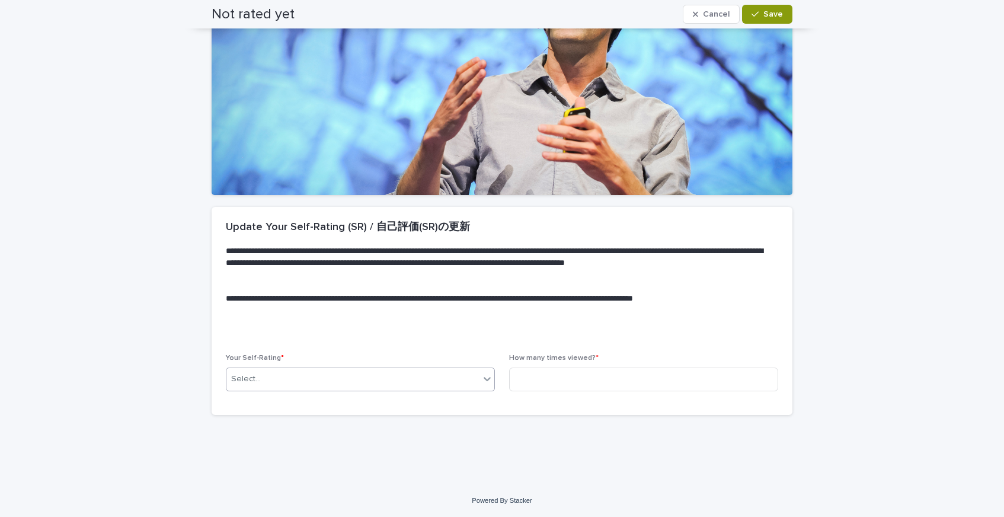
click at [379, 384] on div "Select..." at bounding box center [352, 379] width 253 height 20
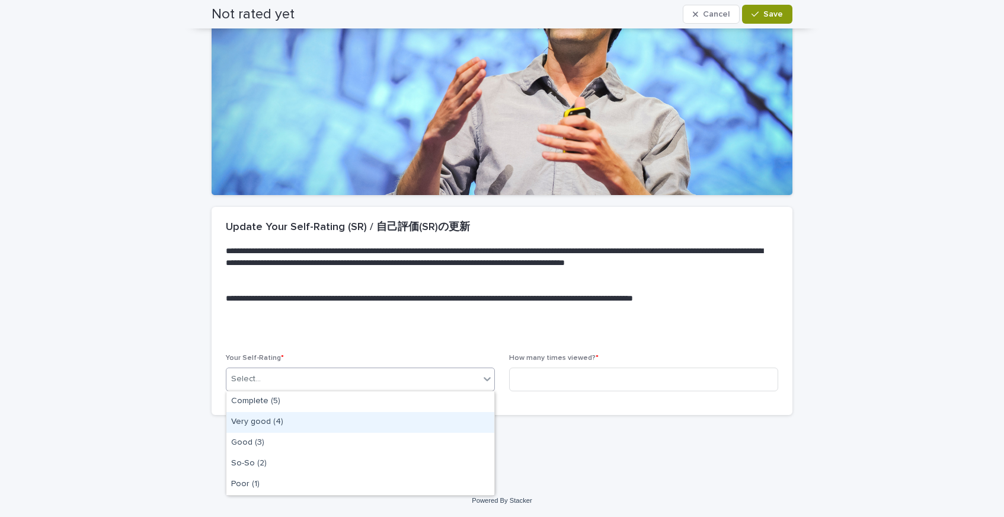
click at [369, 412] on div "Very good (4)" at bounding box center [360, 422] width 268 height 21
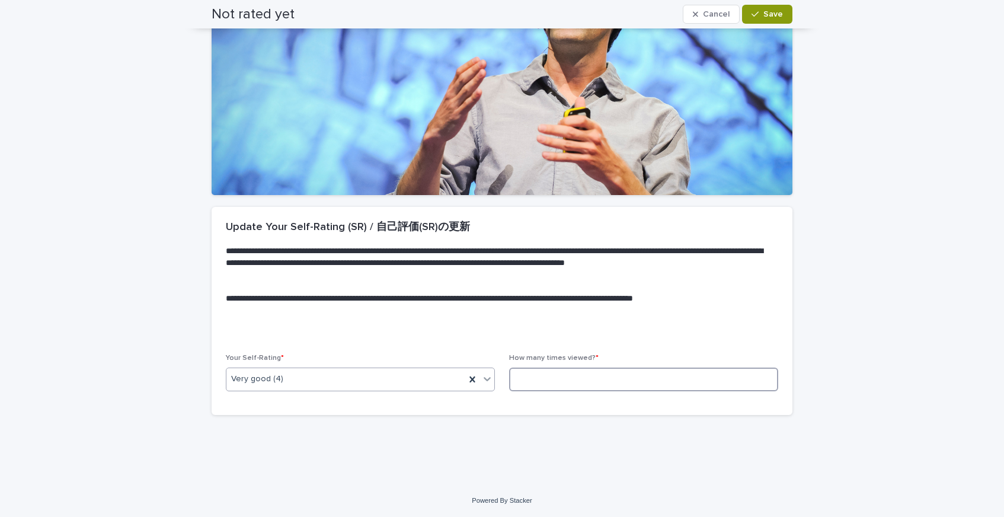
click at [539, 379] on input at bounding box center [643, 379] width 269 height 24
type input "*"
click at [767, 7] on button "Save" at bounding box center [767, 14] width 50 height 19
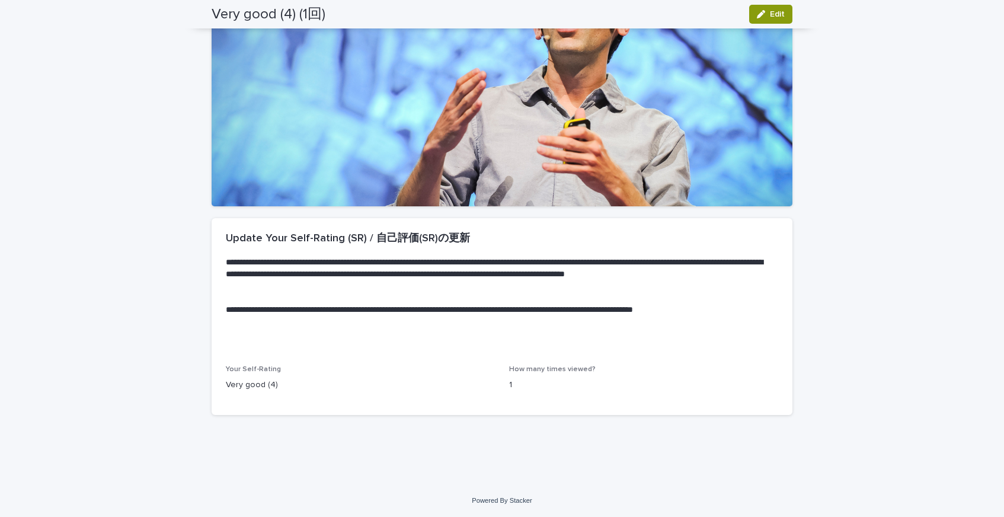
scroll to position [0, 0]
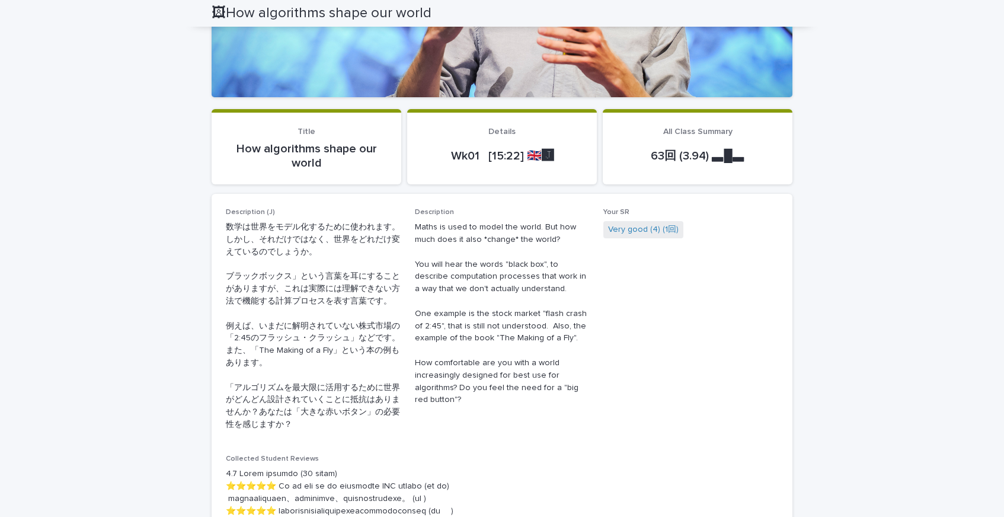
scroll to position [240, 0]
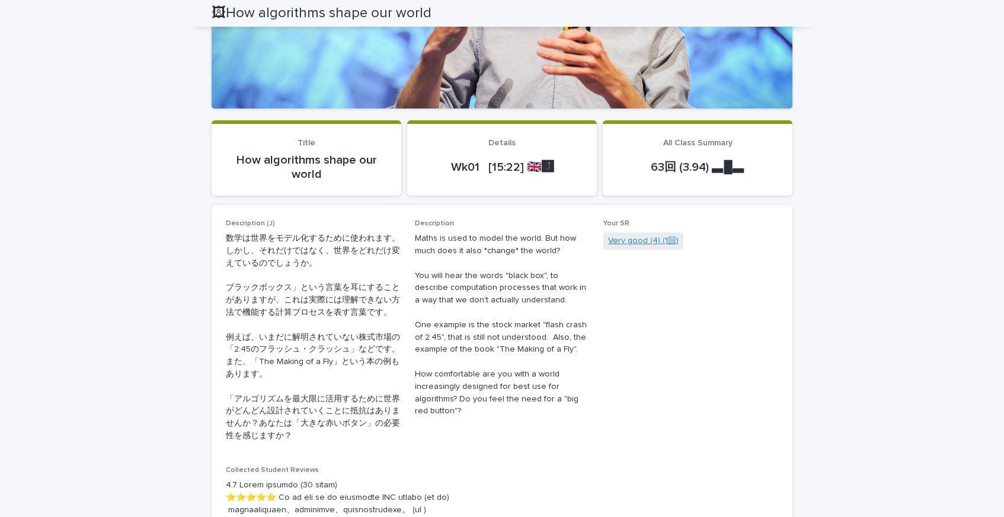
click at [620, 238] on link "Very good (4) (1回)" at bounding box center [643, 241] width 71 height 12
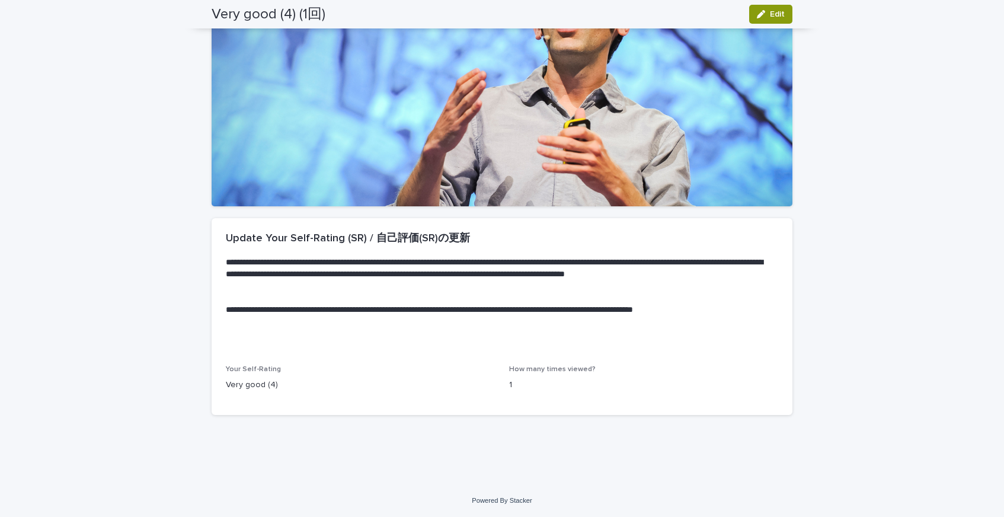
scroll to position [120, 0]
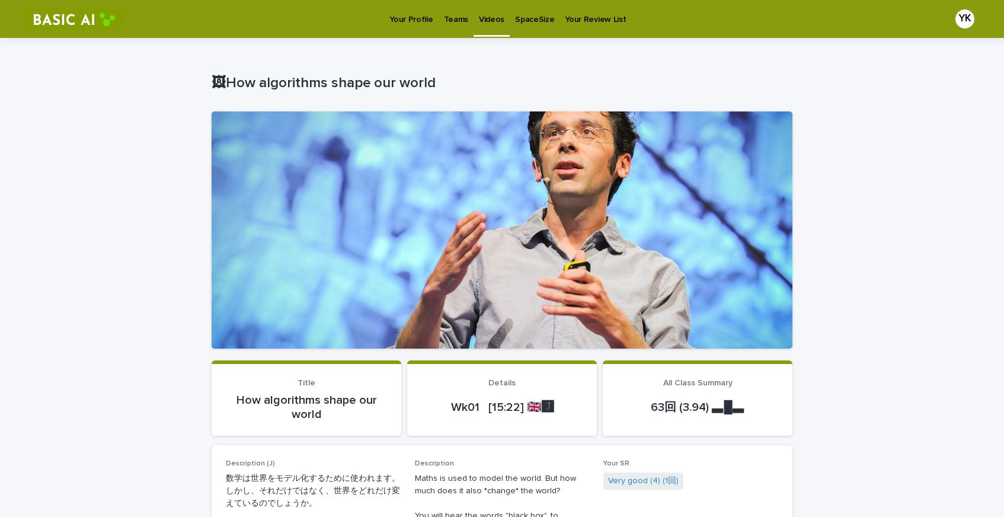
click at [447, 19] on p "Teams" at bounding box center [456, 12] width 24 height 25
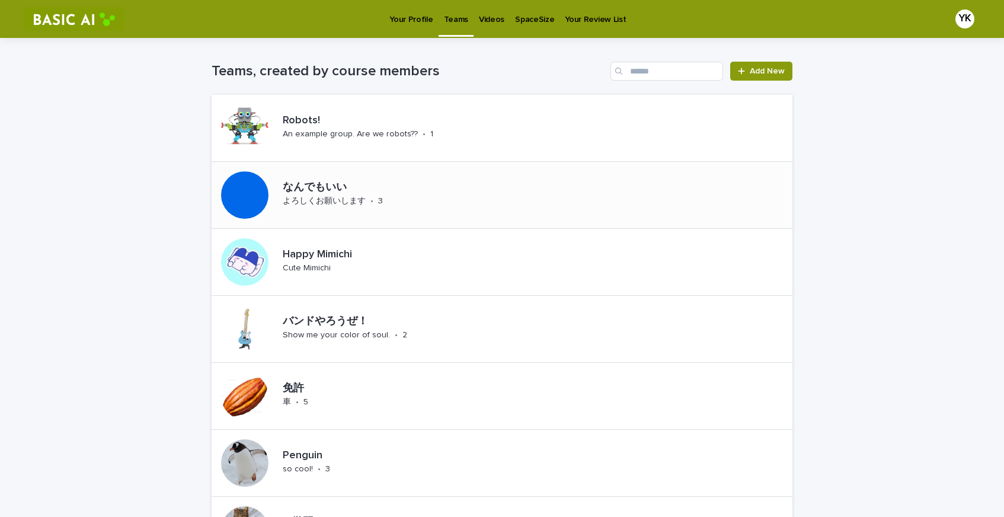
click at [331, 197] on p "よろしくお願いします" at bounding box center [324, 201] width 83 height 10
click at [411, 17] on p "Your Profile" at bounding box center [410, 12] width 43 height 25
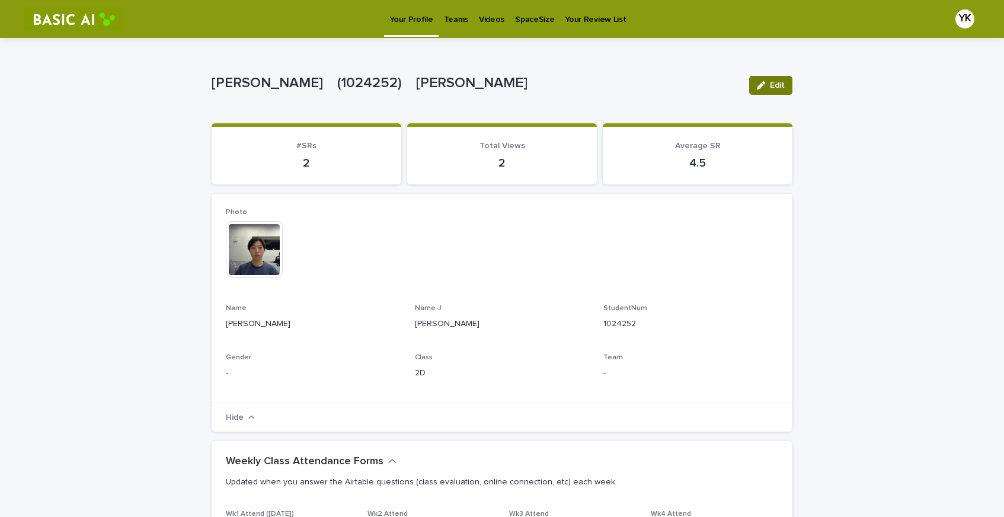
click at [789, 85] on button "Edit" at bounding box center [770, 85] width 43 height 19
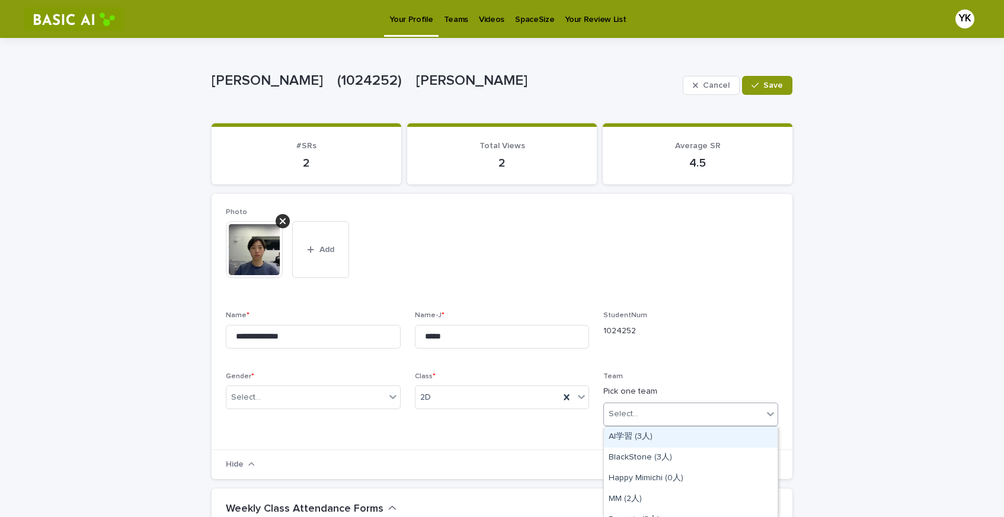
click at [662, 403] on div "Select..." at bounding box center [690, 414] width 175 height 24
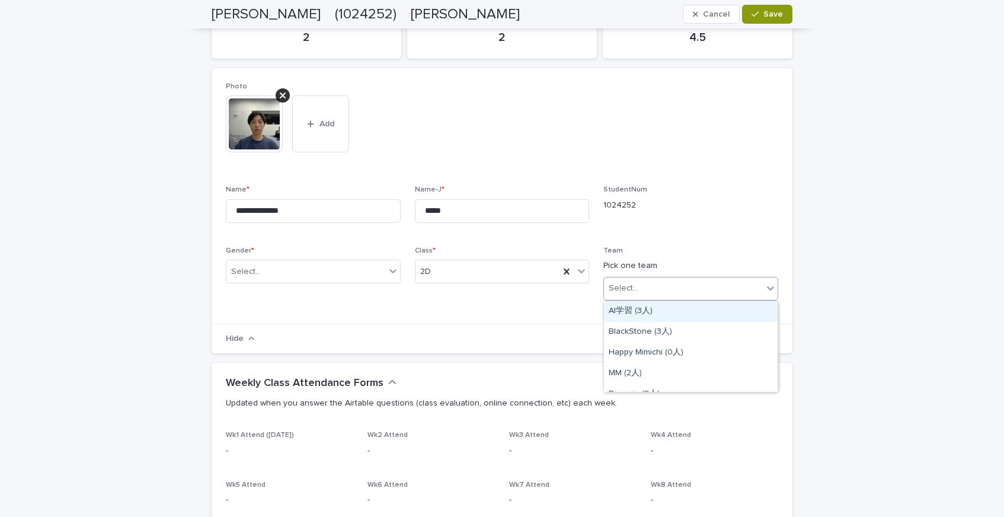
click at [726, 246] on p "Team" at bounding box center [690, 250] width 175 height 8
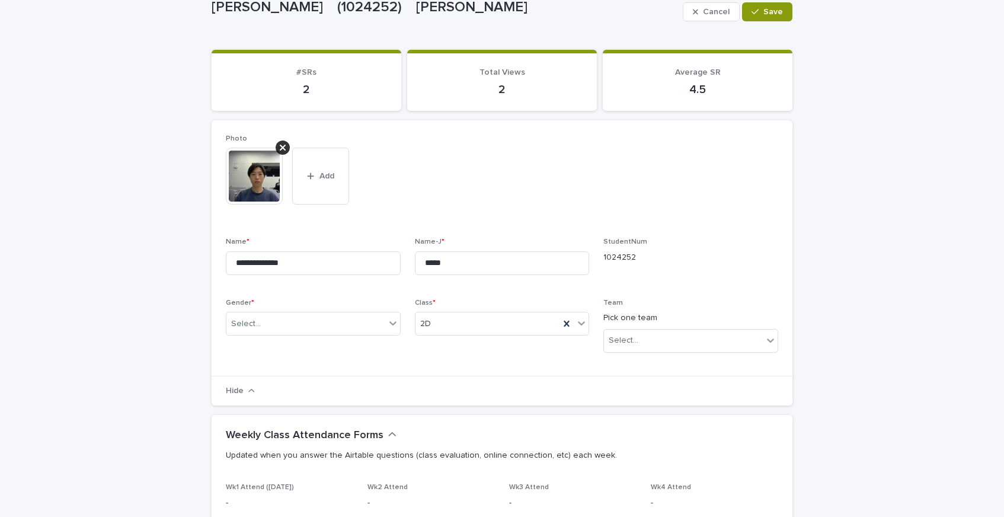
scroll to position [73, 0]
click at [699, 17] on button "Cancel" at bounding box center [711, 12] width 57 height 19
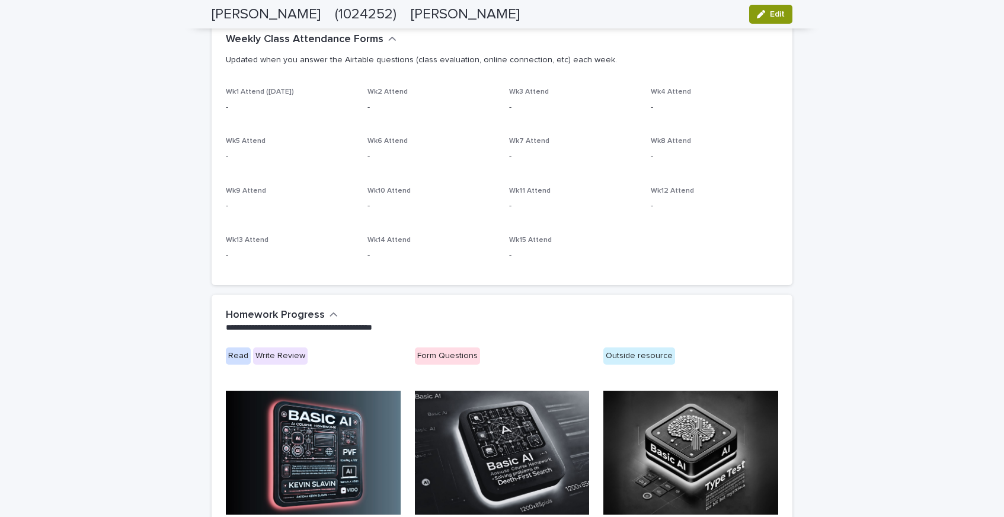
scroll to position [0, 0]
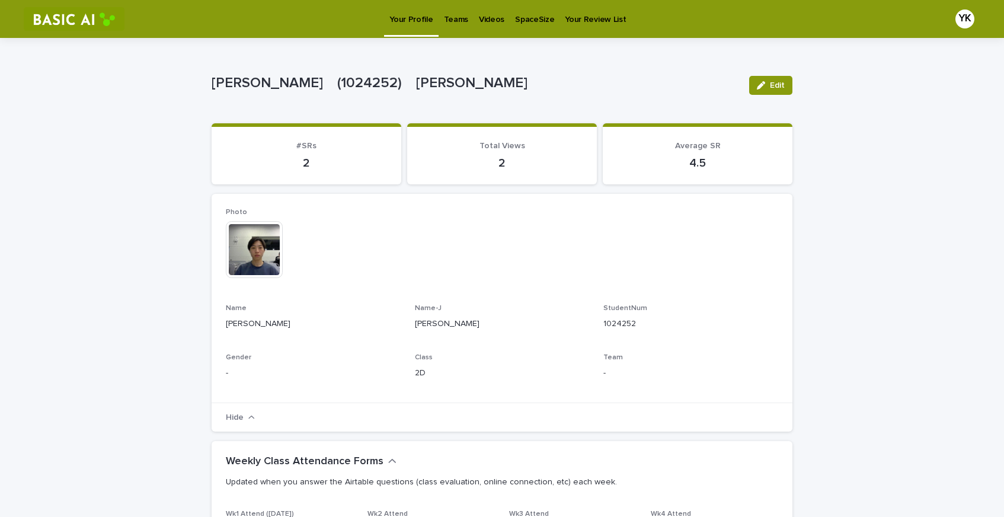
click at [473, 18] on div "Videos" at bounding box center [491, 12] width 36 height 25
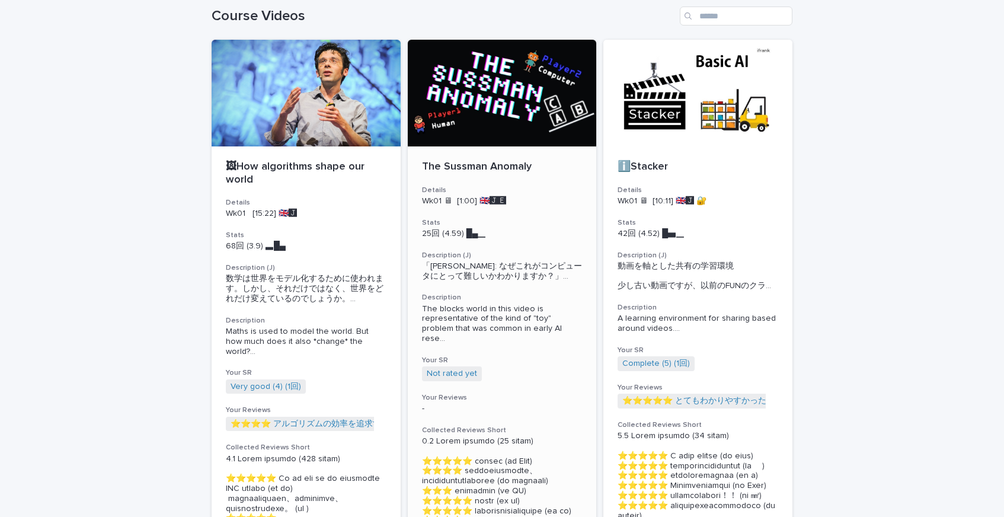
scroll to position [56, 0]
click at [496, 158] on div "The Sussman Anomaly" at bounding box center [502, 165] width 161 height 15
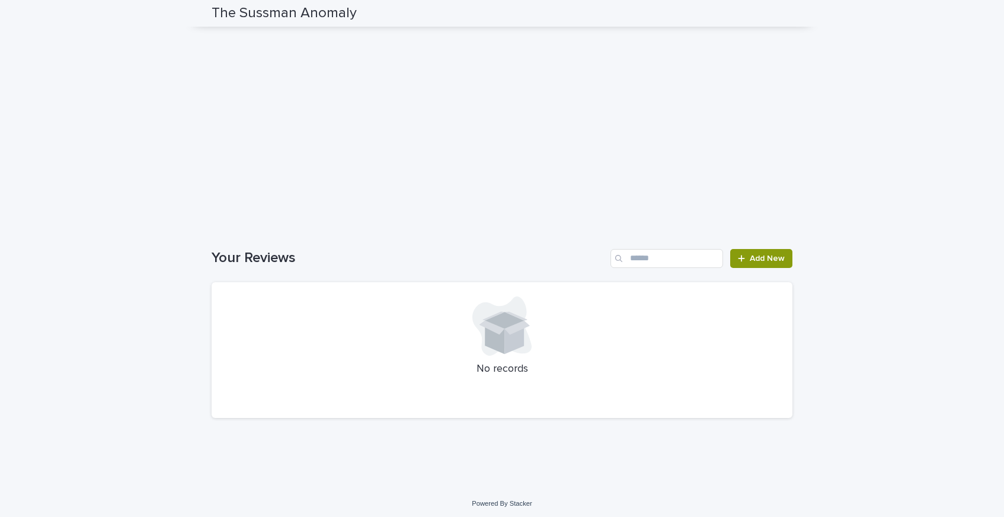
scroll to position [1379, 0]
click at [743, 264] on link "Add New" at bounding box center [761, 254] width 62 height 19
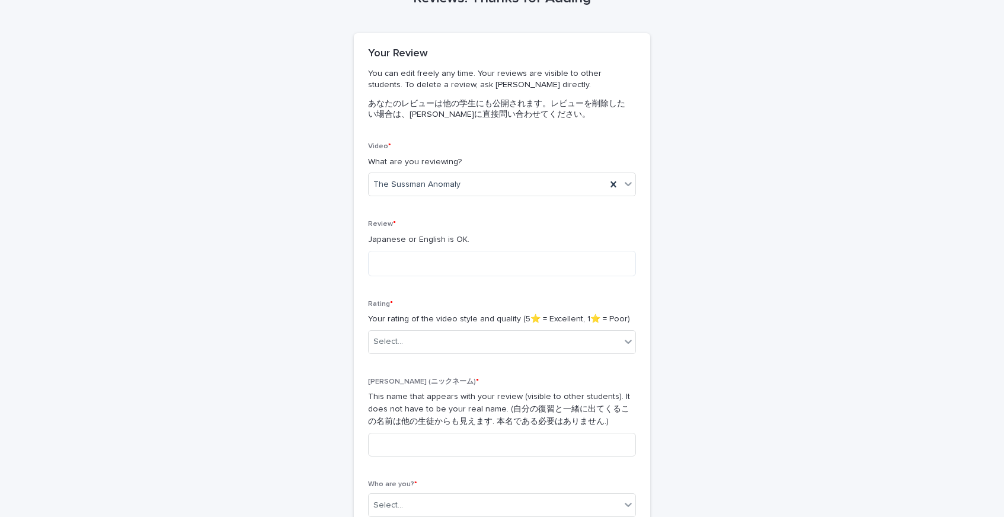
scroll to position [33, 0]
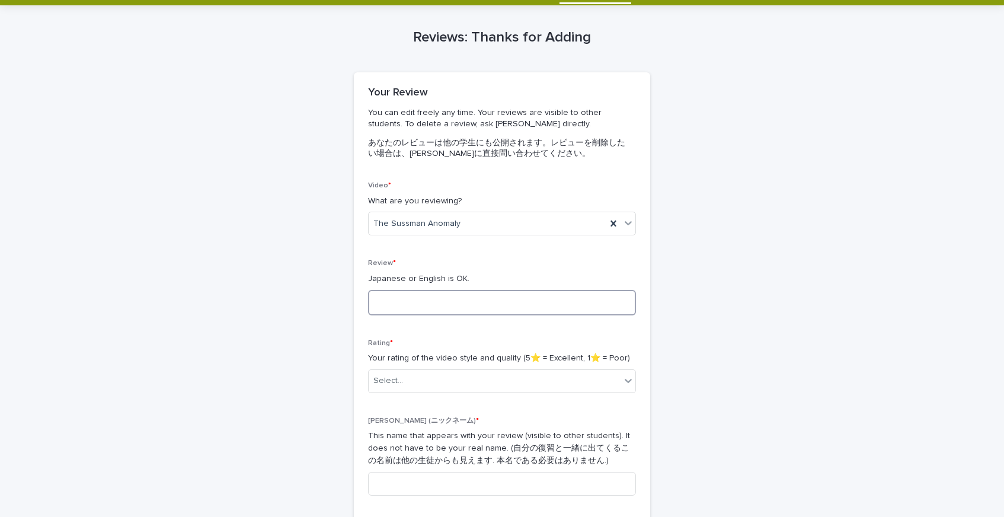
click at [513, 294] on textarea at bounding box center [502, 302] width 268 height 25
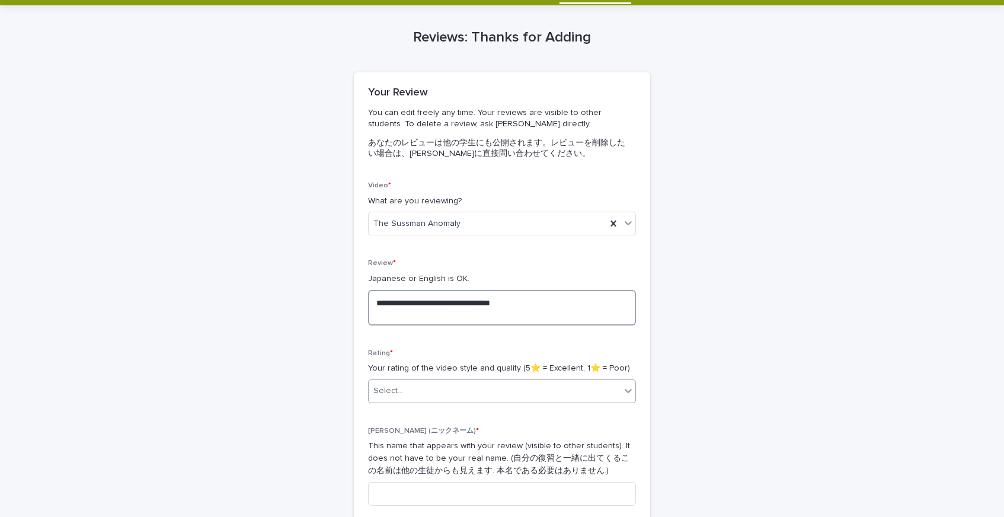
type textarea "**********"
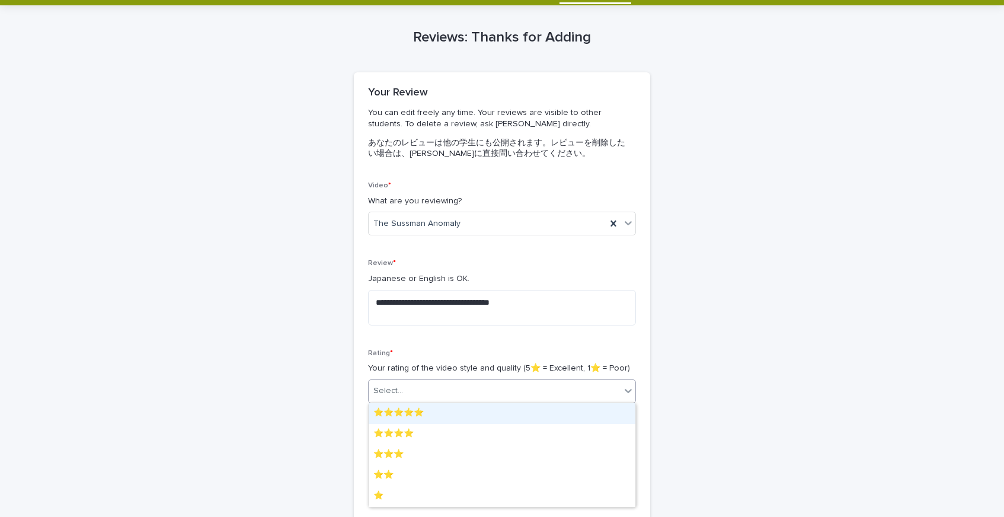
click at [501, 392] on div "Select..." at bounding box center [495, 391] width 252 height 20
click at [494, 421] on div "⭐️⭐️⭐️⭐️⭐️" at bounding box center [502, 413] width 267 height 21
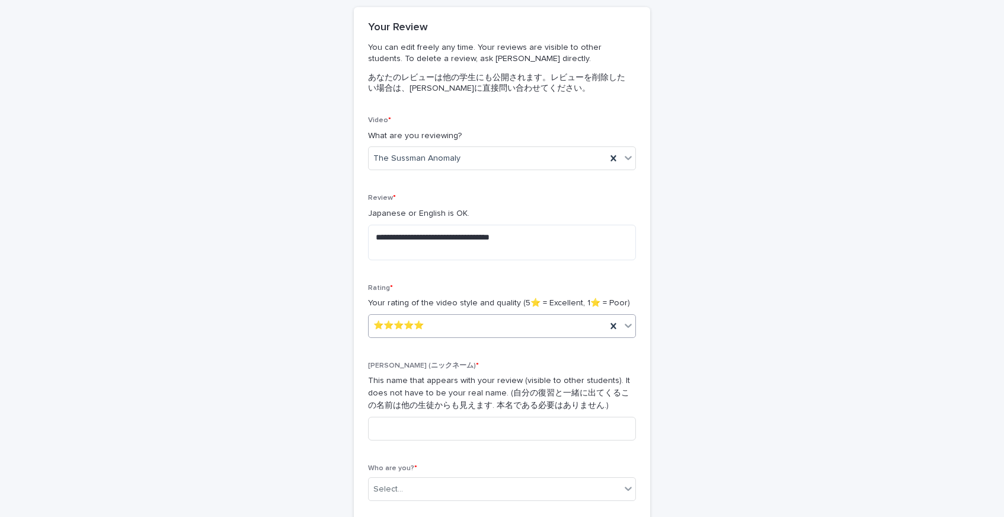
scroll to position [100, 0]
click at [496, 422] on input at bounding box center [502, 427] width 268 height 24
type input "*"
type input "****"
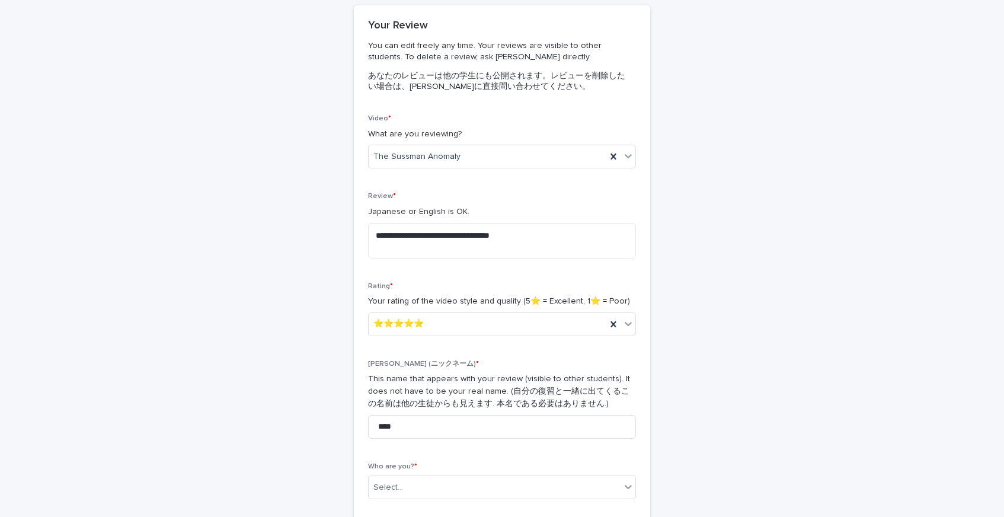
click at [498, 453] on div "**********" at bounding box center [502, 311] width 268 height 394
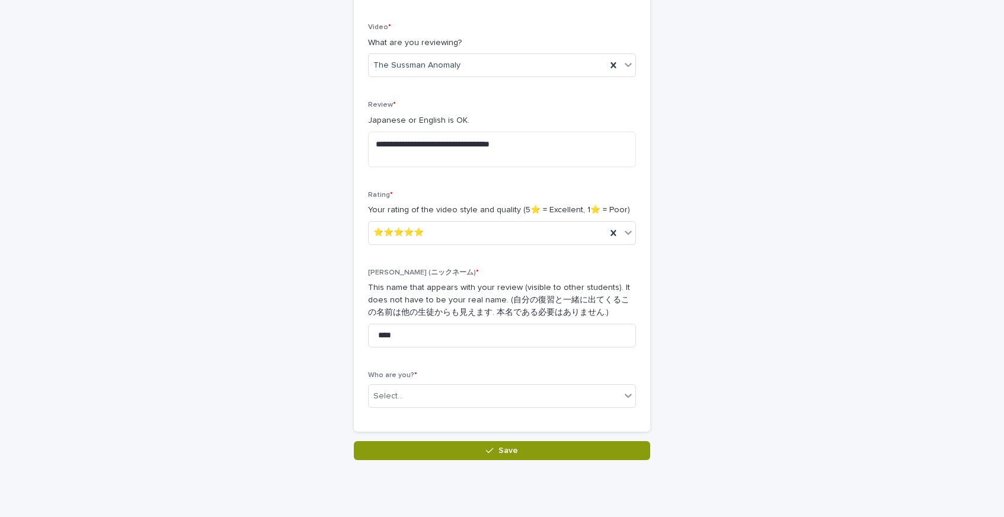
scroll to position [200, 0]
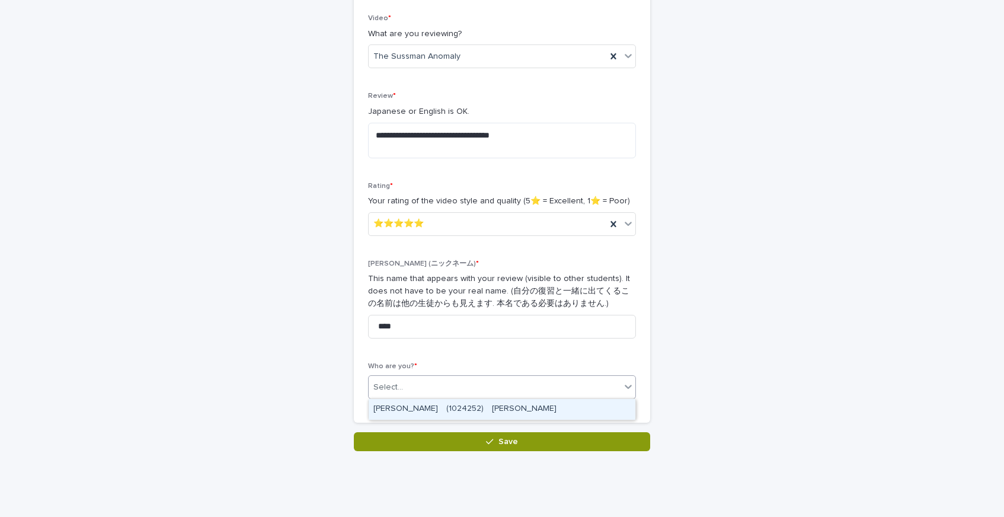
click at [510, 389] on div "Select..." at bounding box center [495, 387] width 252 height 20
click at [504, 410] on div "[PERSON_NAME]　(1024252)　[PERSON_NAME]" at bounding box center [502, 409] width 267 height 21
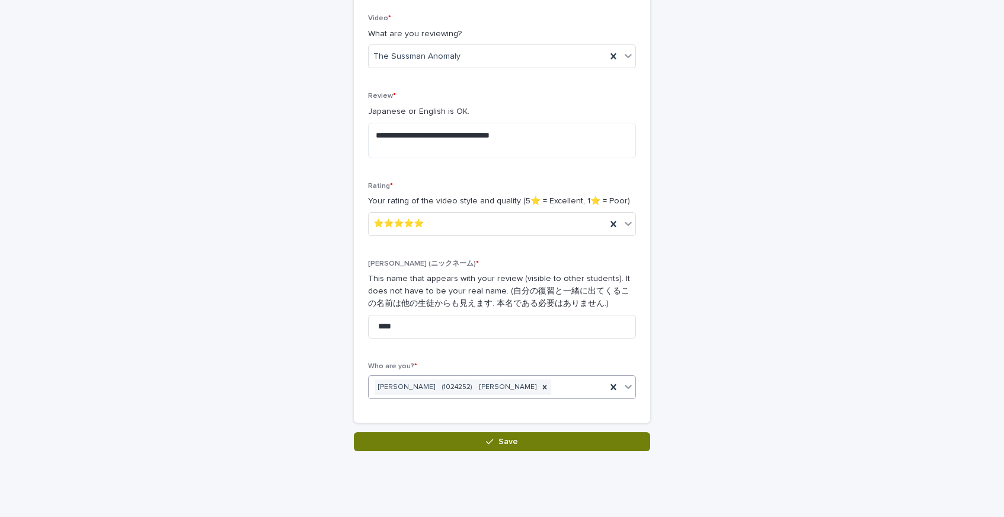
click at [504, 440] on span "Save" at bounding box center [508, 441] width 20 height 8
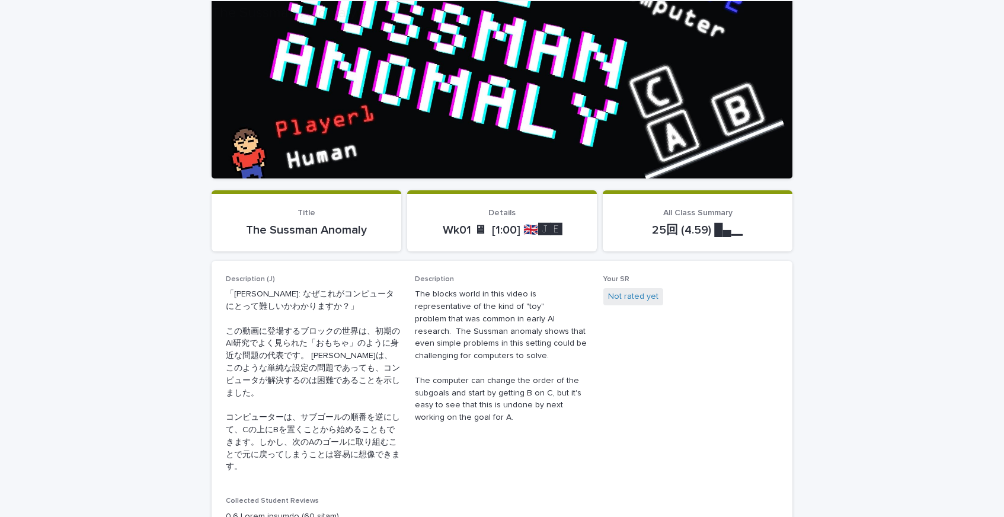
scroll to position [380, 0]
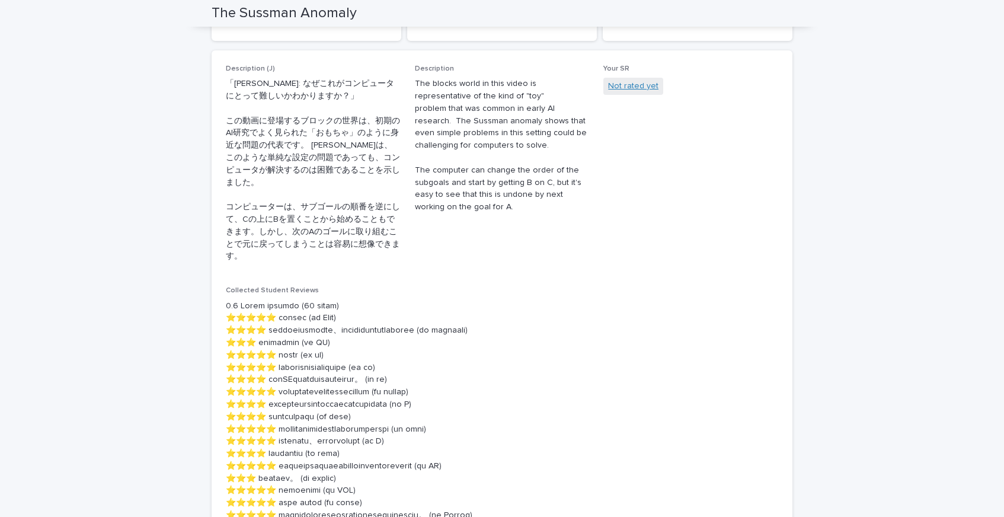
click at [632, 89] on link "Not rated yet" at bounding box center [633, 86] width 50 height 12
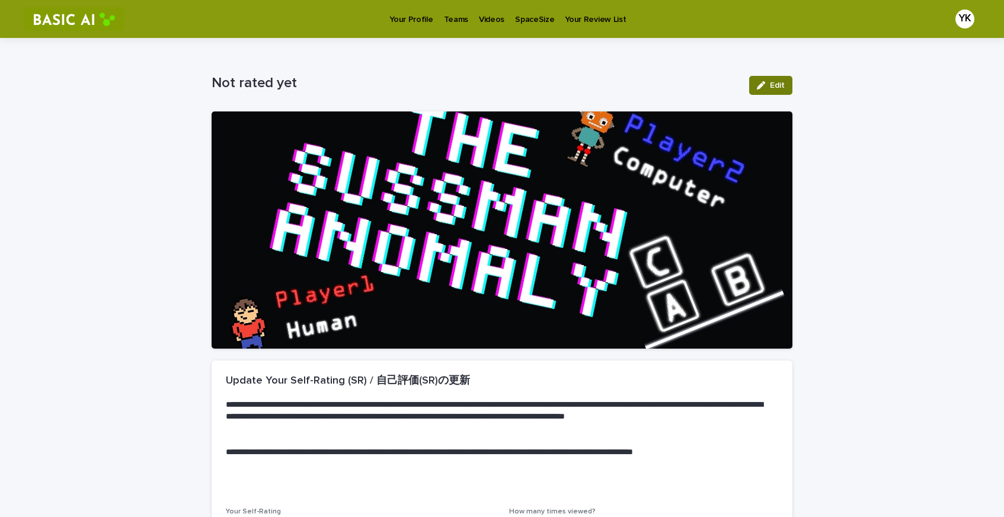
click at [789, 82] on button "Edit" at bounding box center [770, 85] width 43 height 19
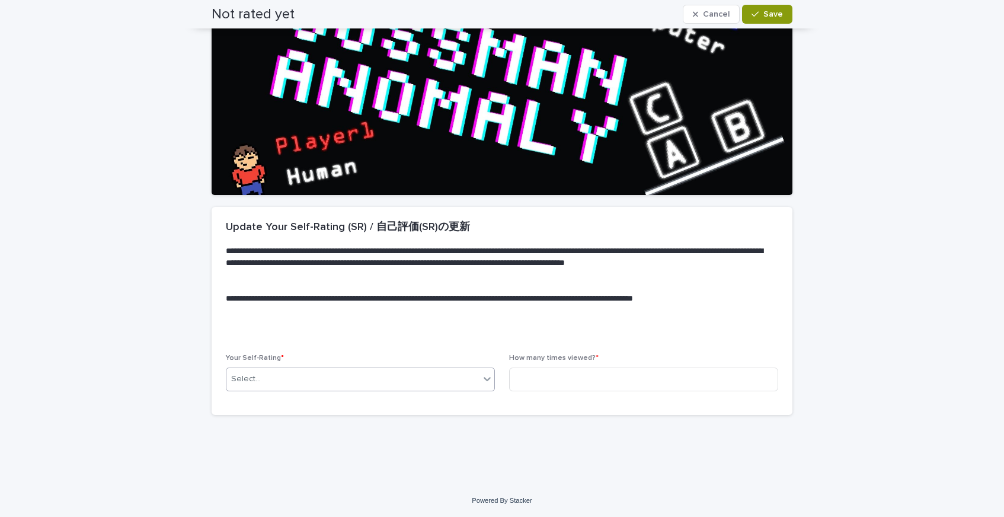
click at [439, 380] on div "Select..." at bounding box center [352, 379] width 253 height 20
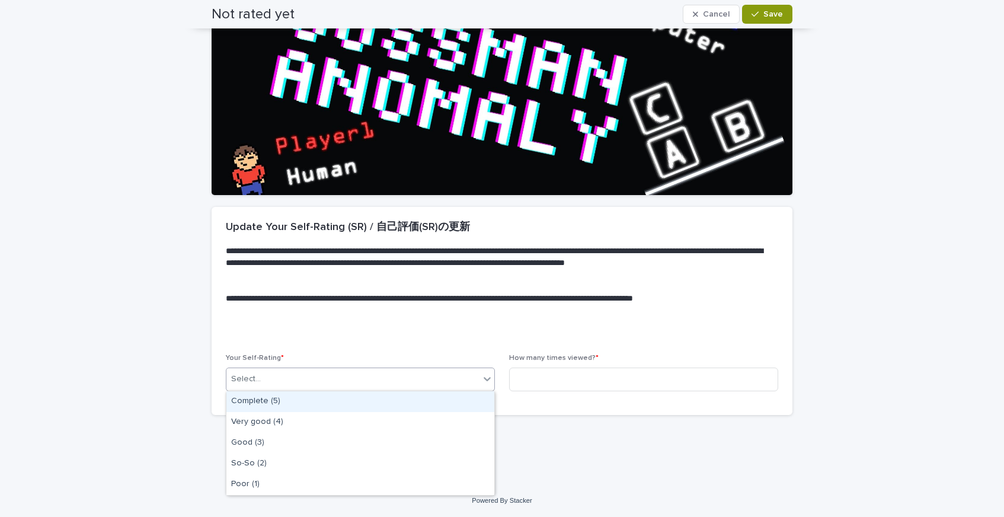
click at [438, 401] on div "Complete (5)" at bounding box center [360, 401] width 268 height 21
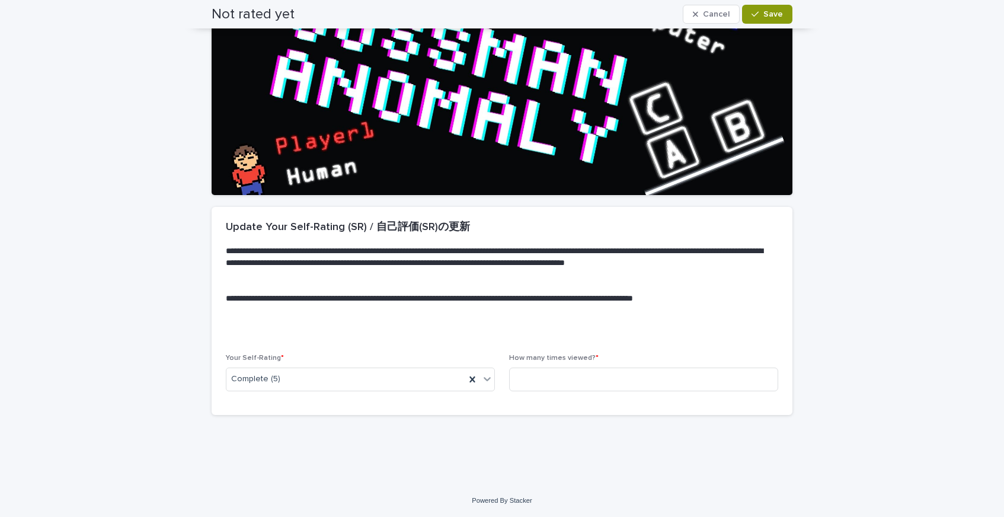
click at [551, 357] on span "How many times viewed? *" at bounding box center [553, 357] width 89 height 7
click at [551, 385] on input at bounding box center [643, 379] width 269 height 24
type input "*"
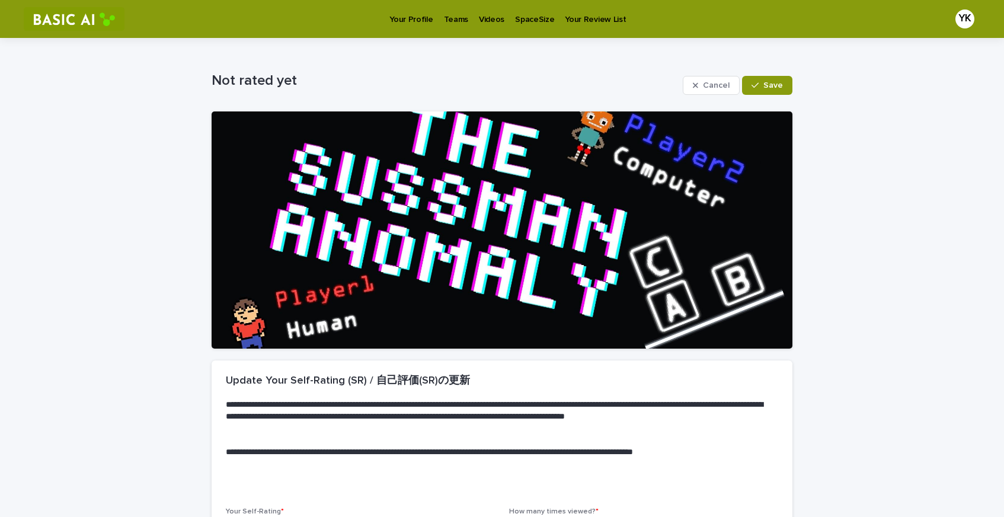
click at [754, 103] on div "Cancel Save" at bounding box center [738, 85] width 110 height 47
click at [757, 90] on button "Save" at bounding box center [767, 85] width 50 height 19
click at [481, 31] on link "Videos" at bounding box center [491, 18] width 36 height 37
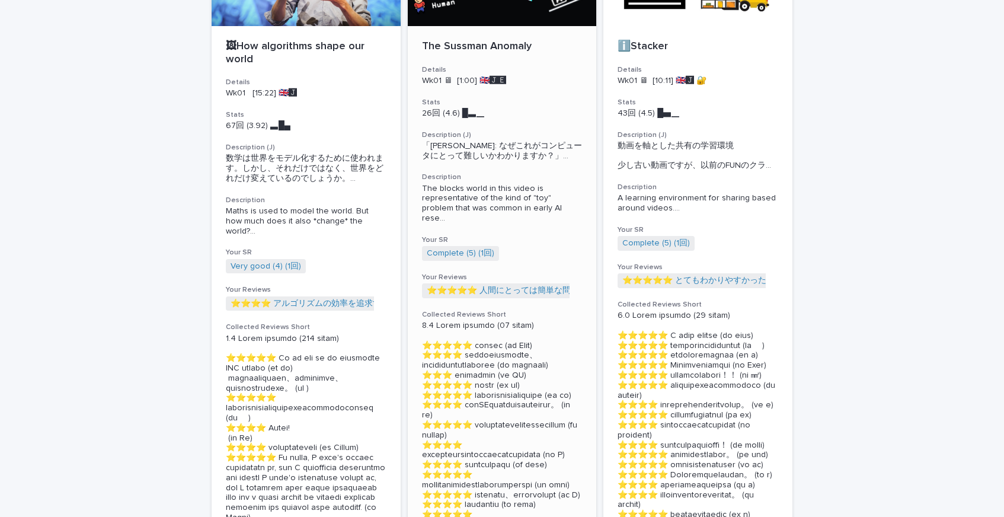
scroll to position [173, 0]
